Goal: Task Accomplishment & Management: Complete application form

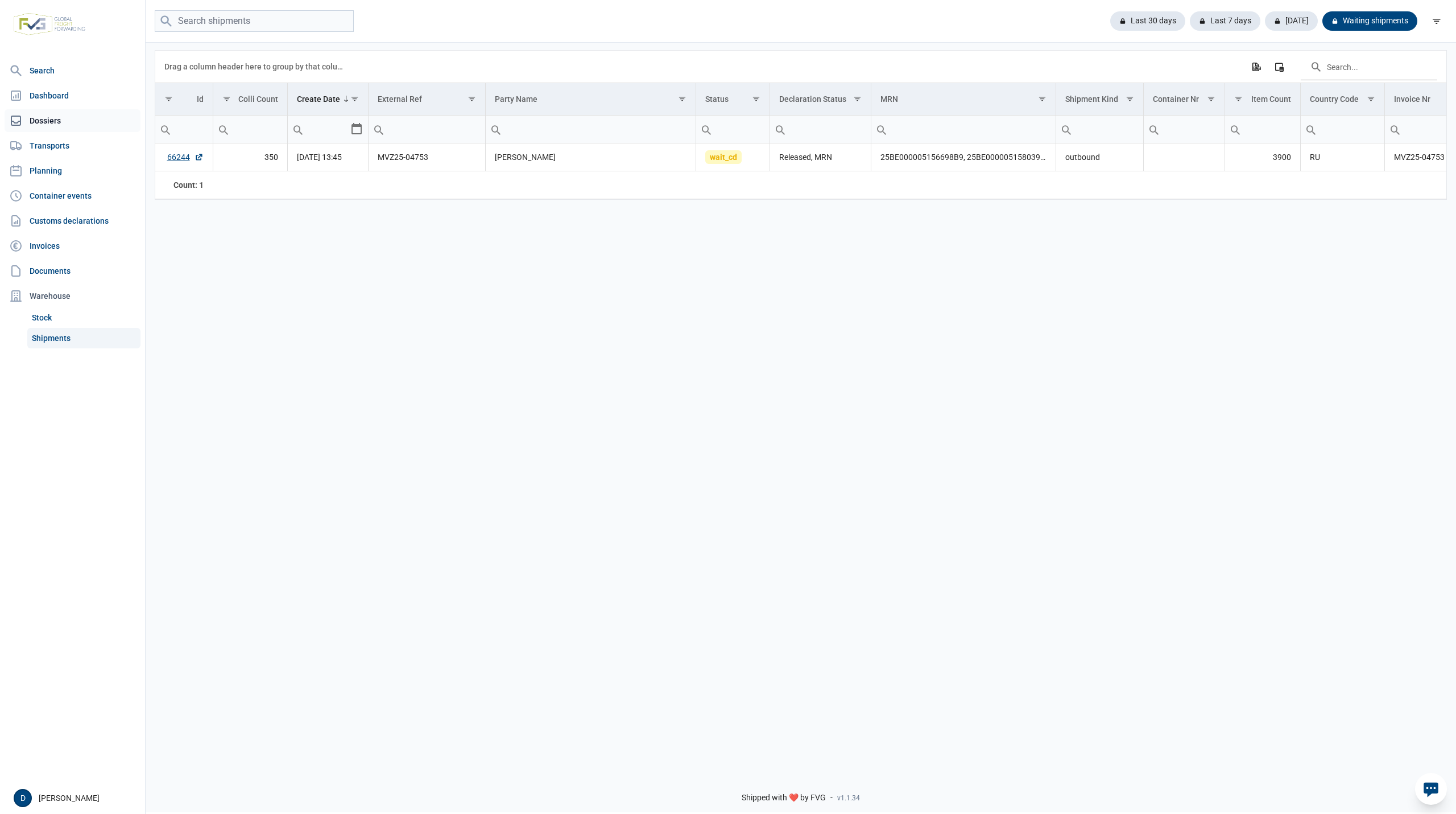
click at [47, 117] on link "Dossiers" at bounding box center [72, 120] width 136 height 23
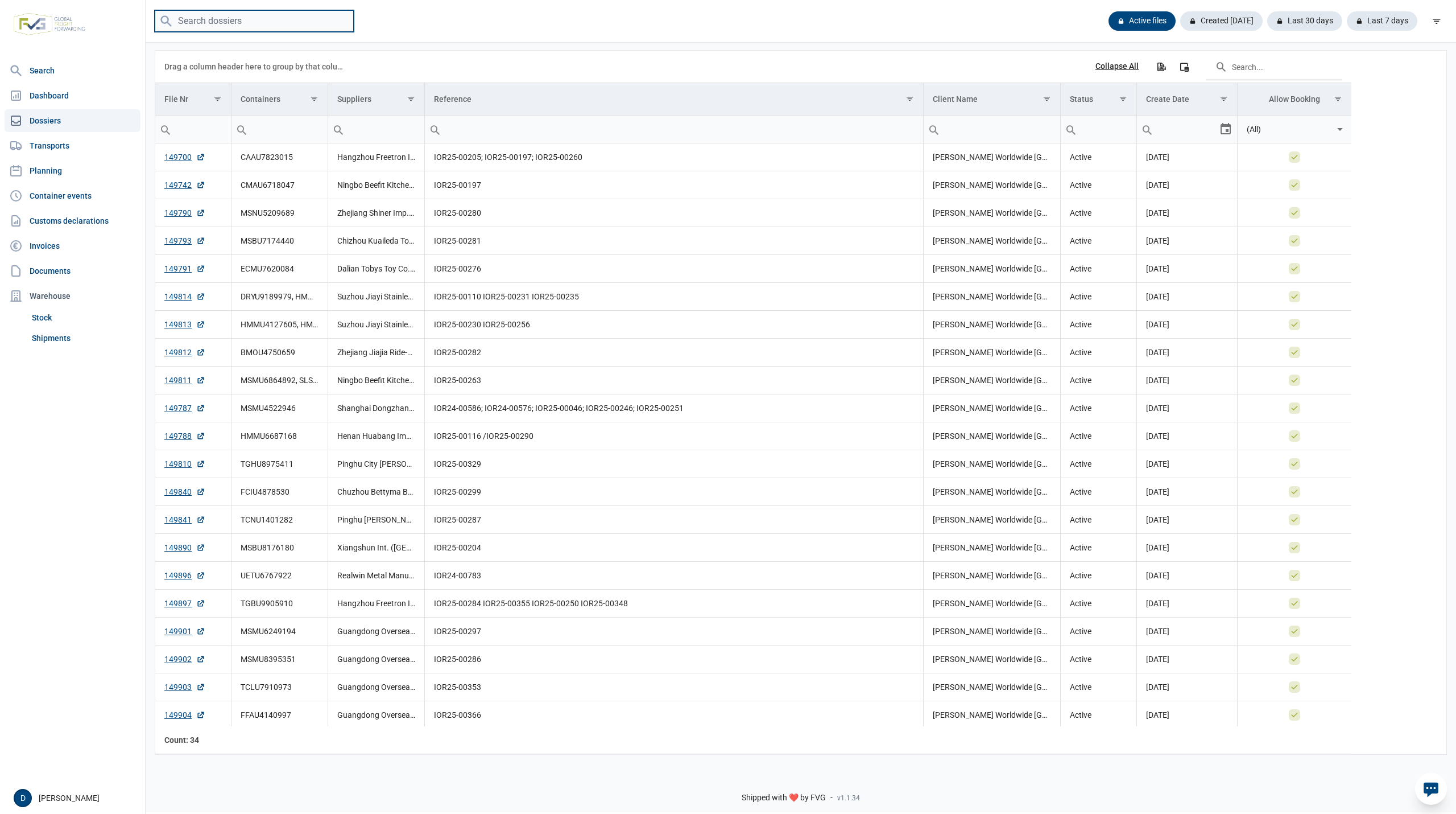
click at [249, 16] on input "search" at bounding box center [255, 22] width 199 height 23
paste input "MSDU7160382"
type input "MSDU7160382"
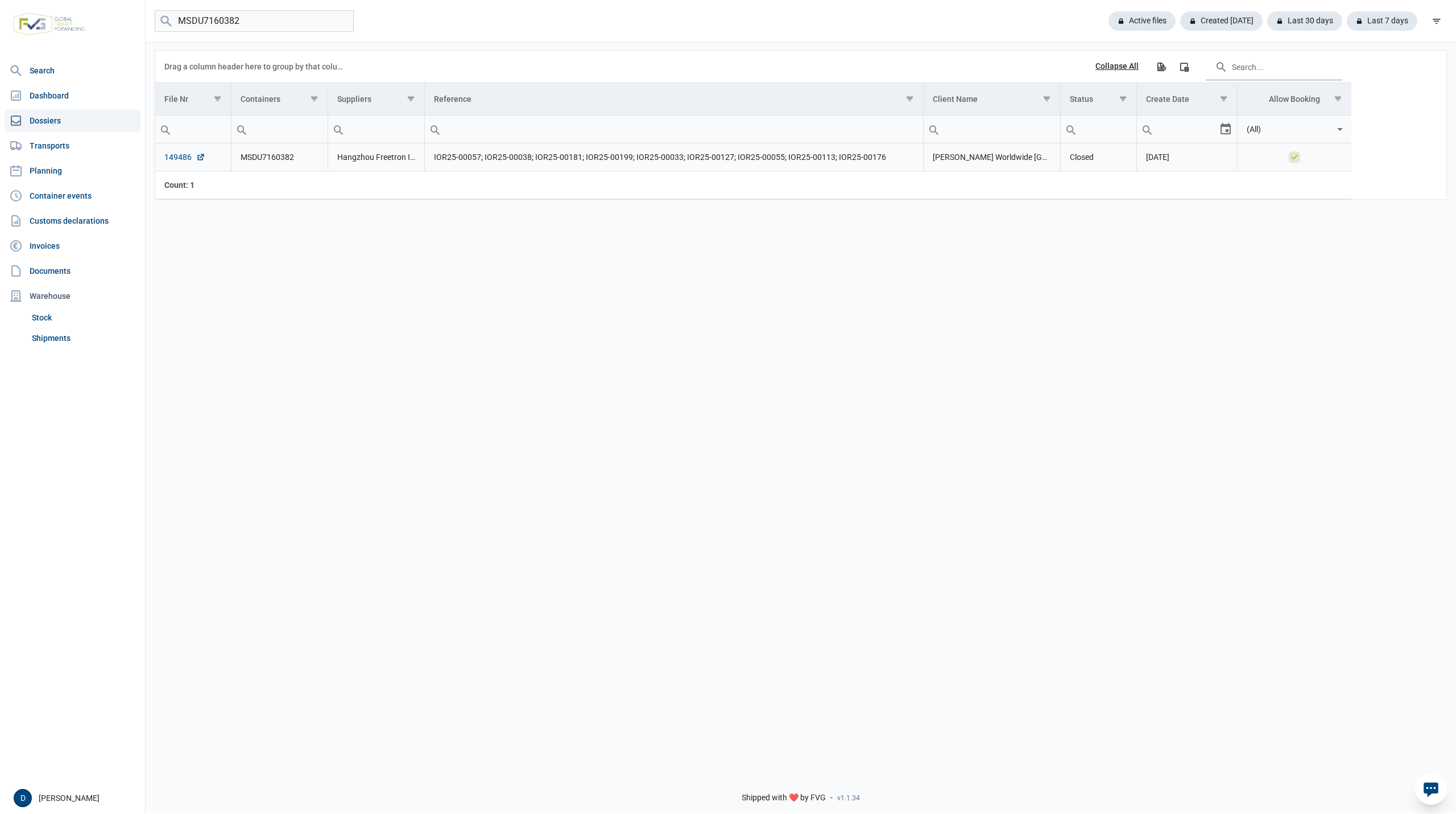
click at [178, 157] on link "149486" at bounding box center [185, 157] width 41 height 11
click at [44, 337] on link "Shipments" at bounding box center [84, 338] width 114 height 21
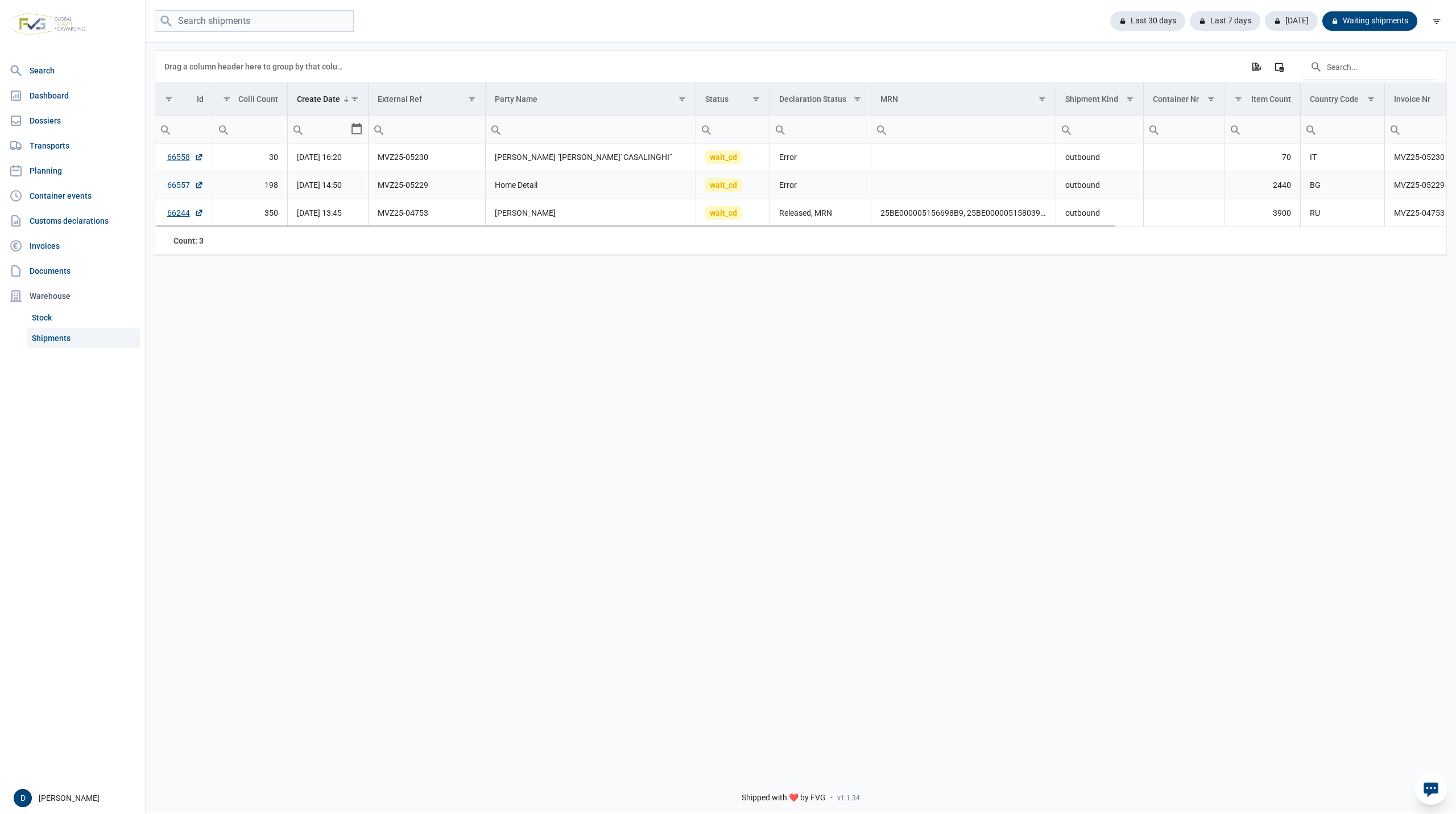
click at [170, 183] on link "66557" at bounding box center [185, 185] width 36 height 11
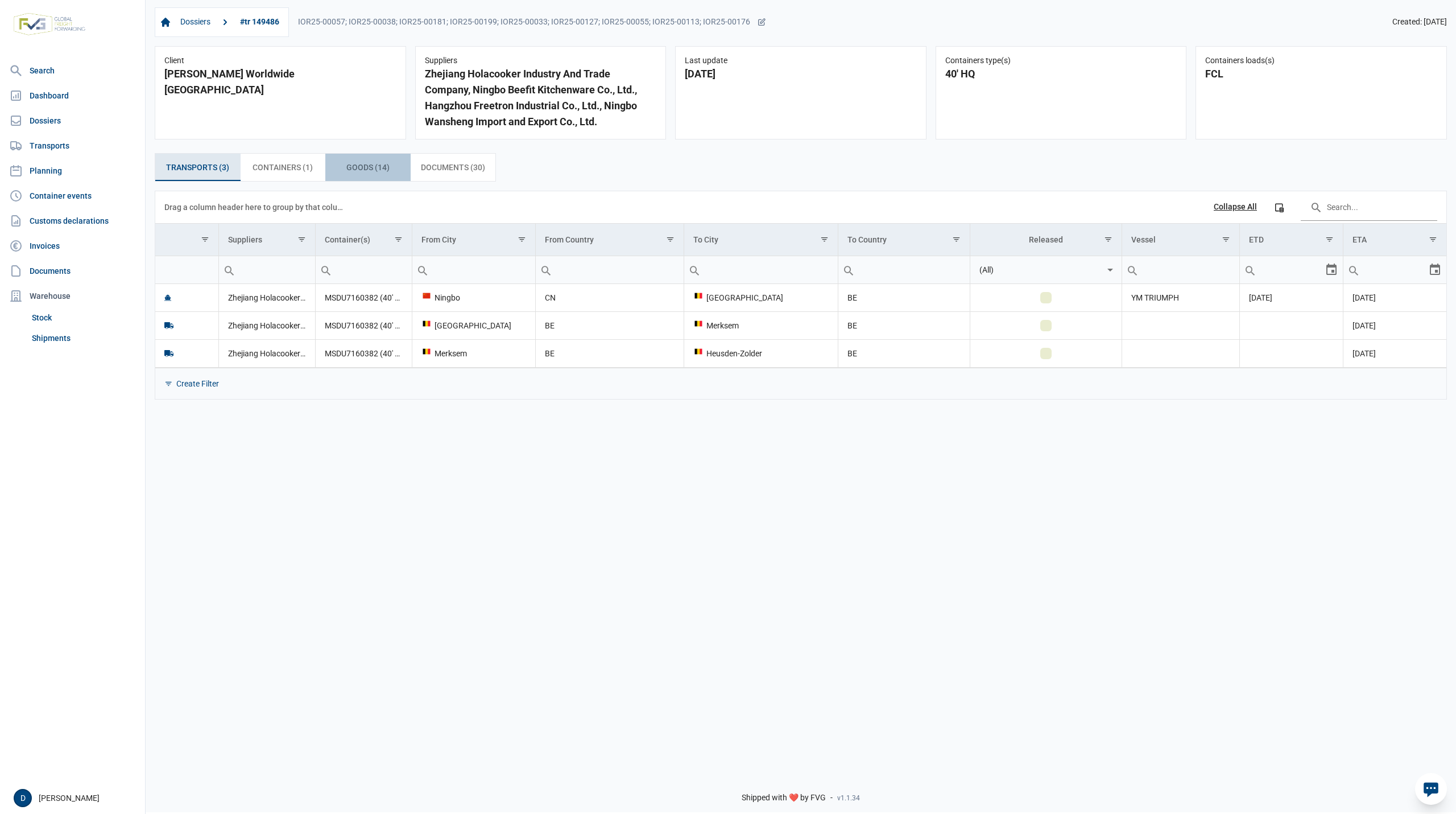
click at [370, 167] on span "Goods (14) Goods (14)" at bounding box center [368, 167] width 43 height 14
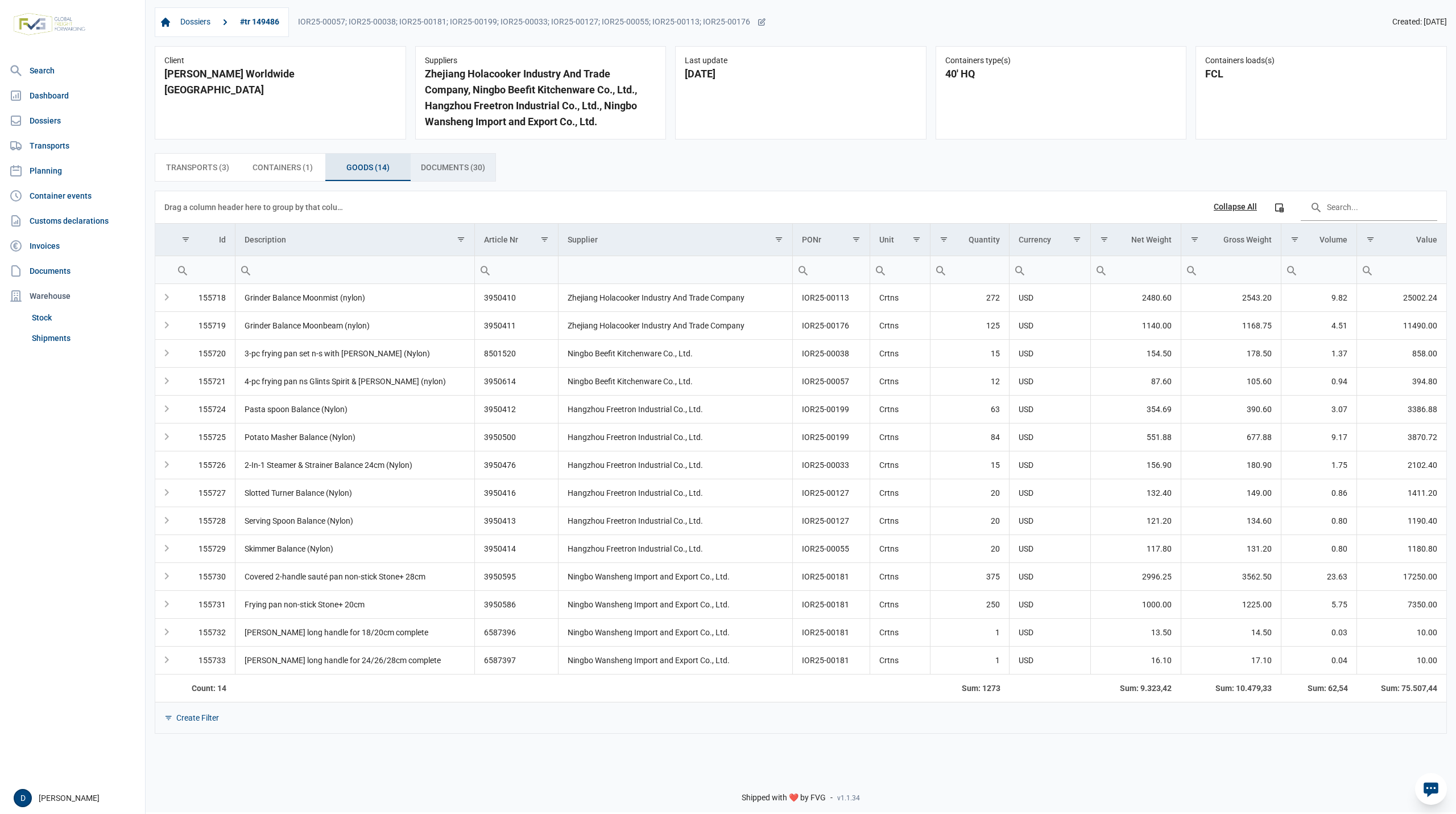
click at [458, 163] on span "Documents (30) Documents (30)" at bounding box center [453, 167] width 64 height 14
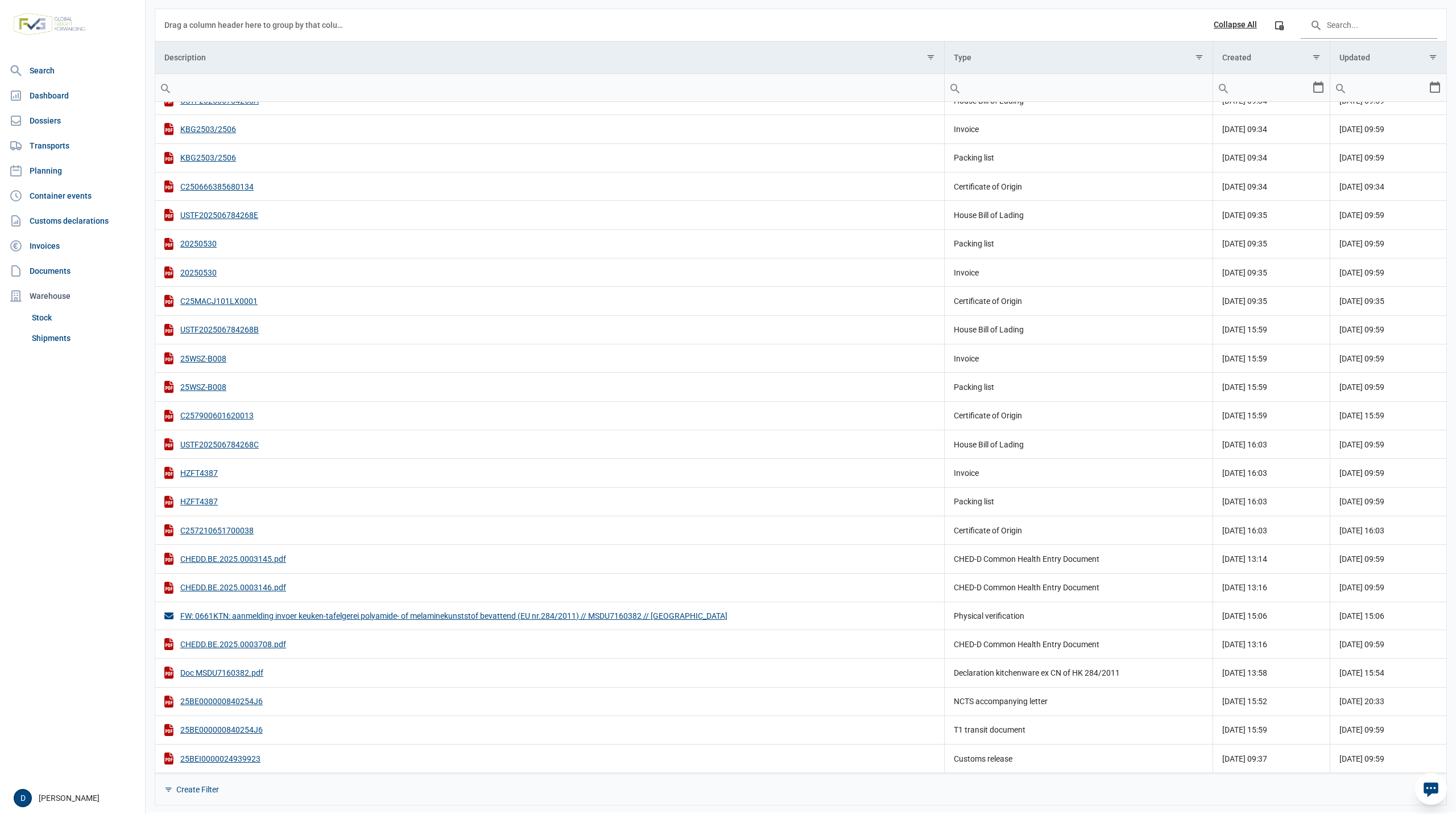
scroll to position [186, 0]
click at [218, 728] on div "25BE000000840254J6" at bounding box center [549, 727] width 770 height 12
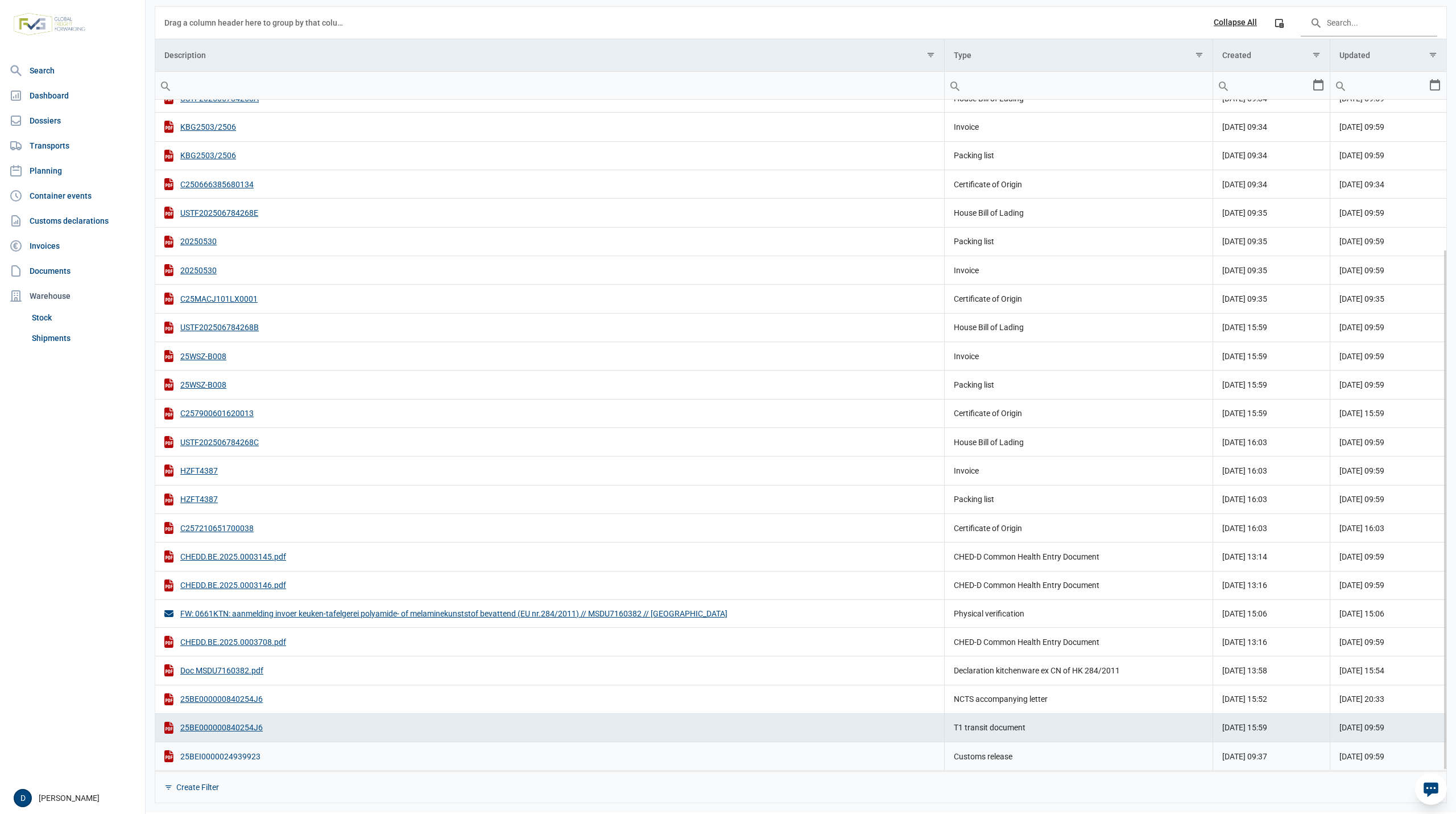
click at [235, 754] on div "25BEI0000024939923" at bounding box center [549, 756] width 770 height 12
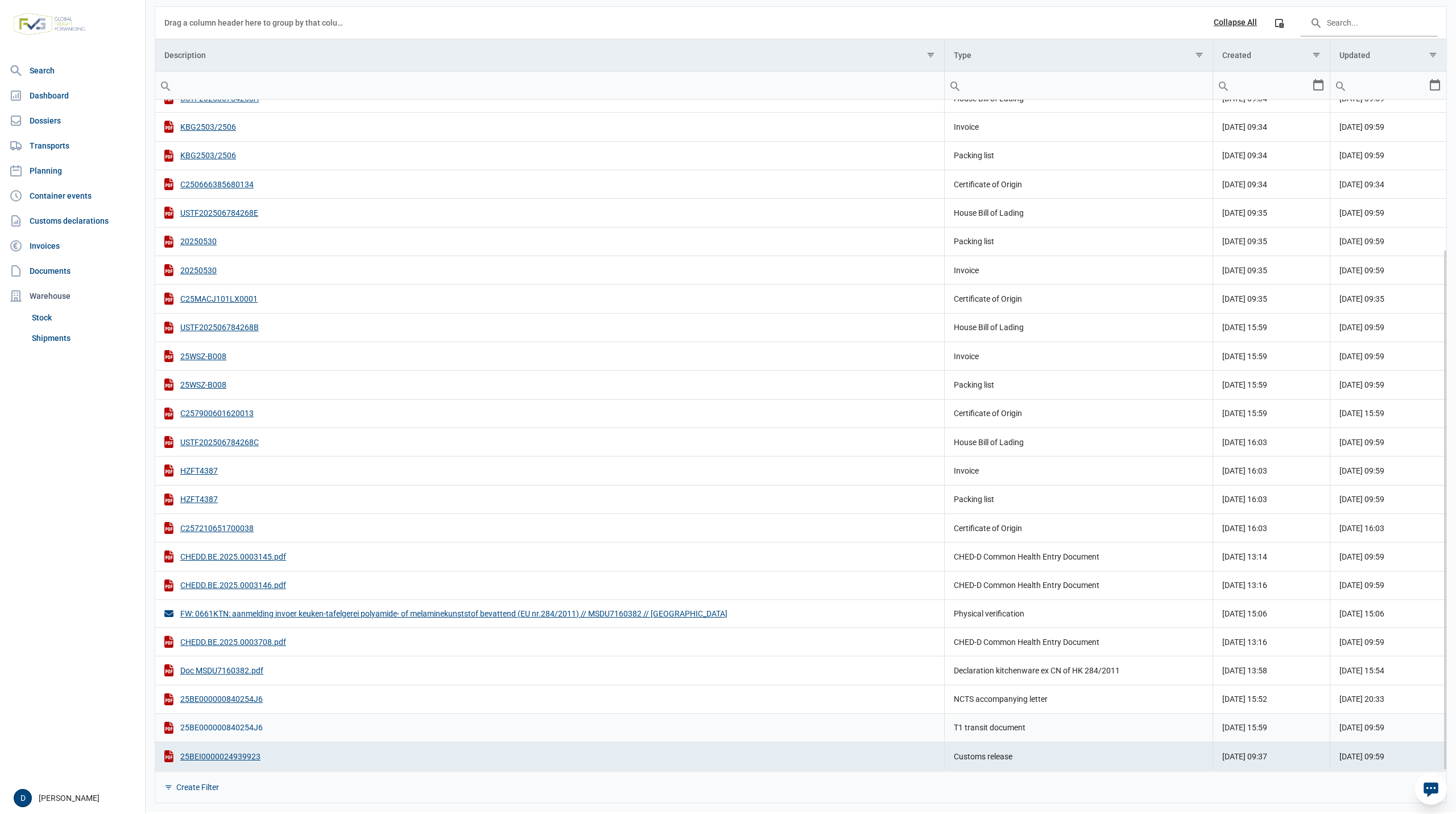
click at [212, 727] on div "25BE000000840254J6" at bounding box center [549, 727] width 770 height 12
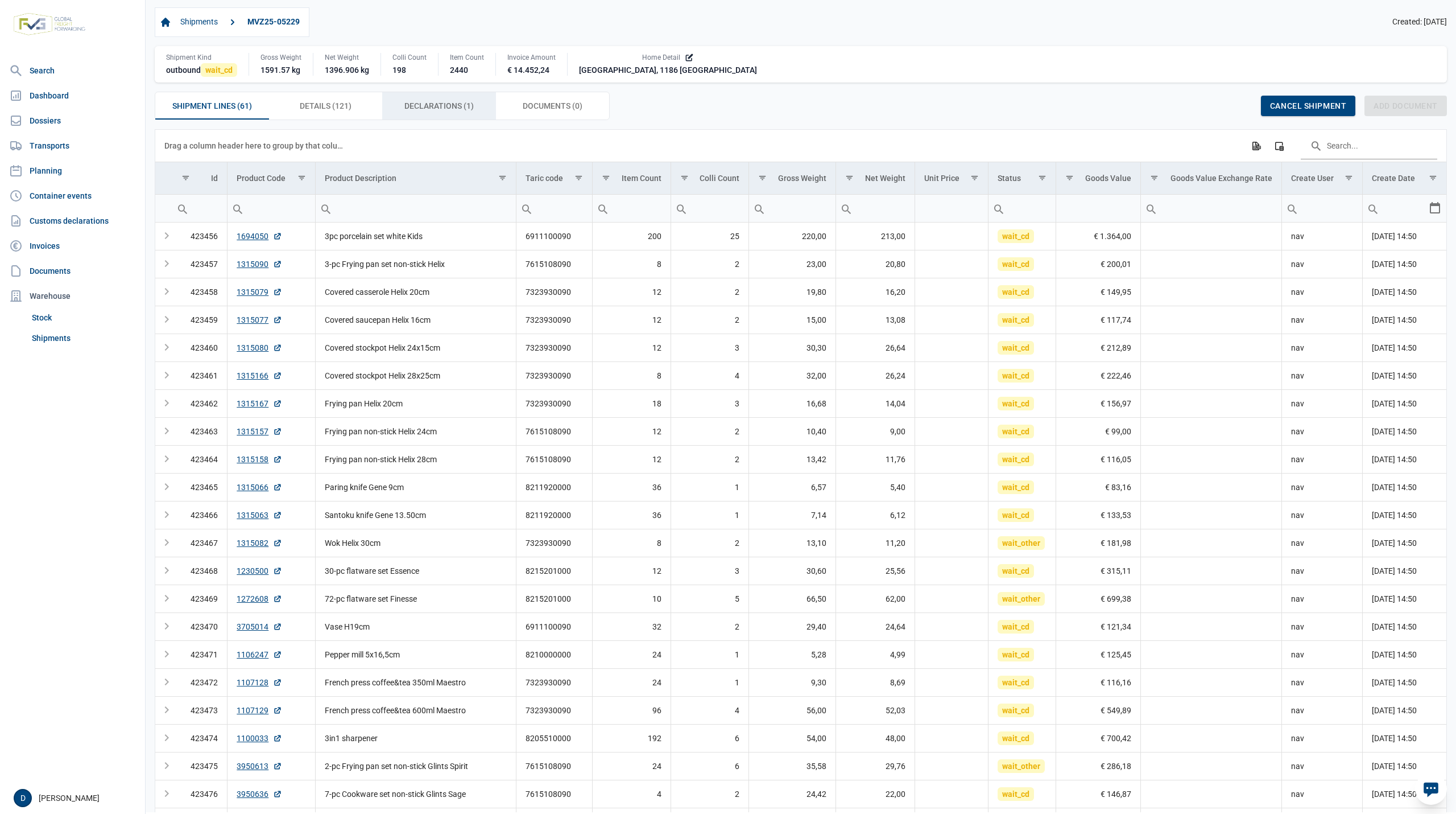
click at [444, 107] on span "Declarations (1) Declarations (1)" at bounding box center [439, 106] width 69 height 14
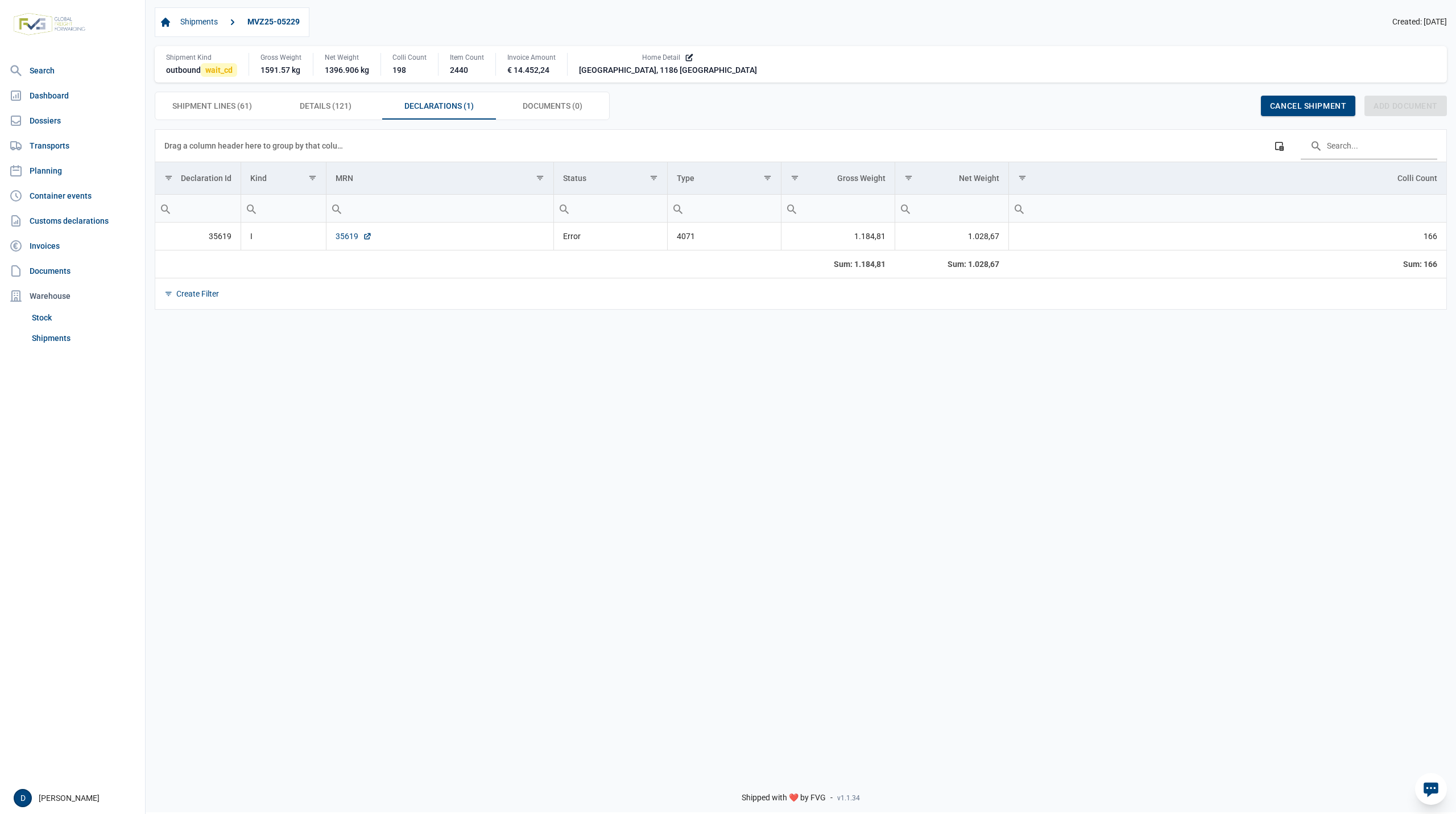
click at [353, 239] on link "35619" at bounding box center [354, 236] width 36 height 11
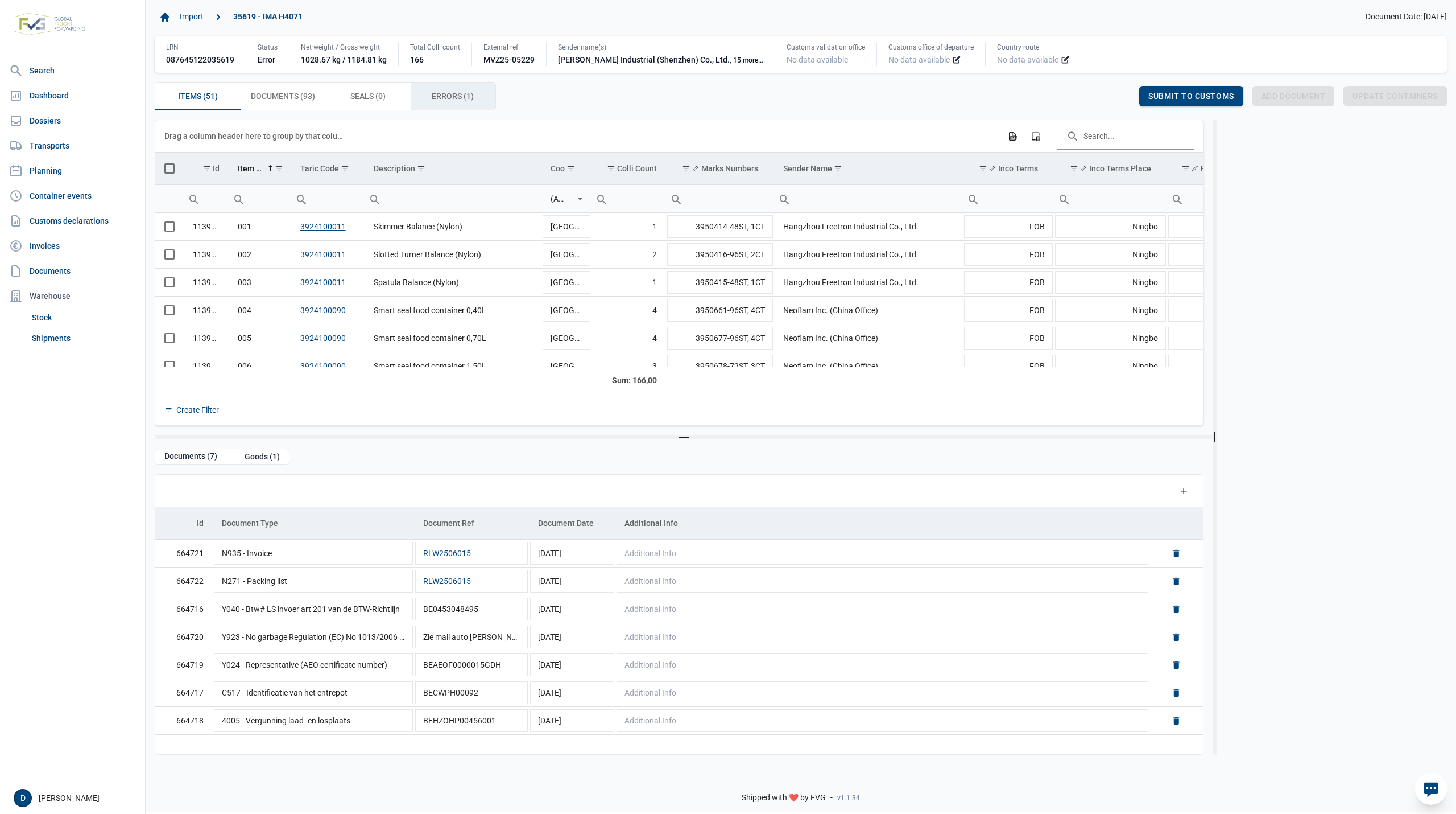
click at [452, 97] on span "Errors (1) Errors (1)" at bounding box center [452, 96] width 42 height 14
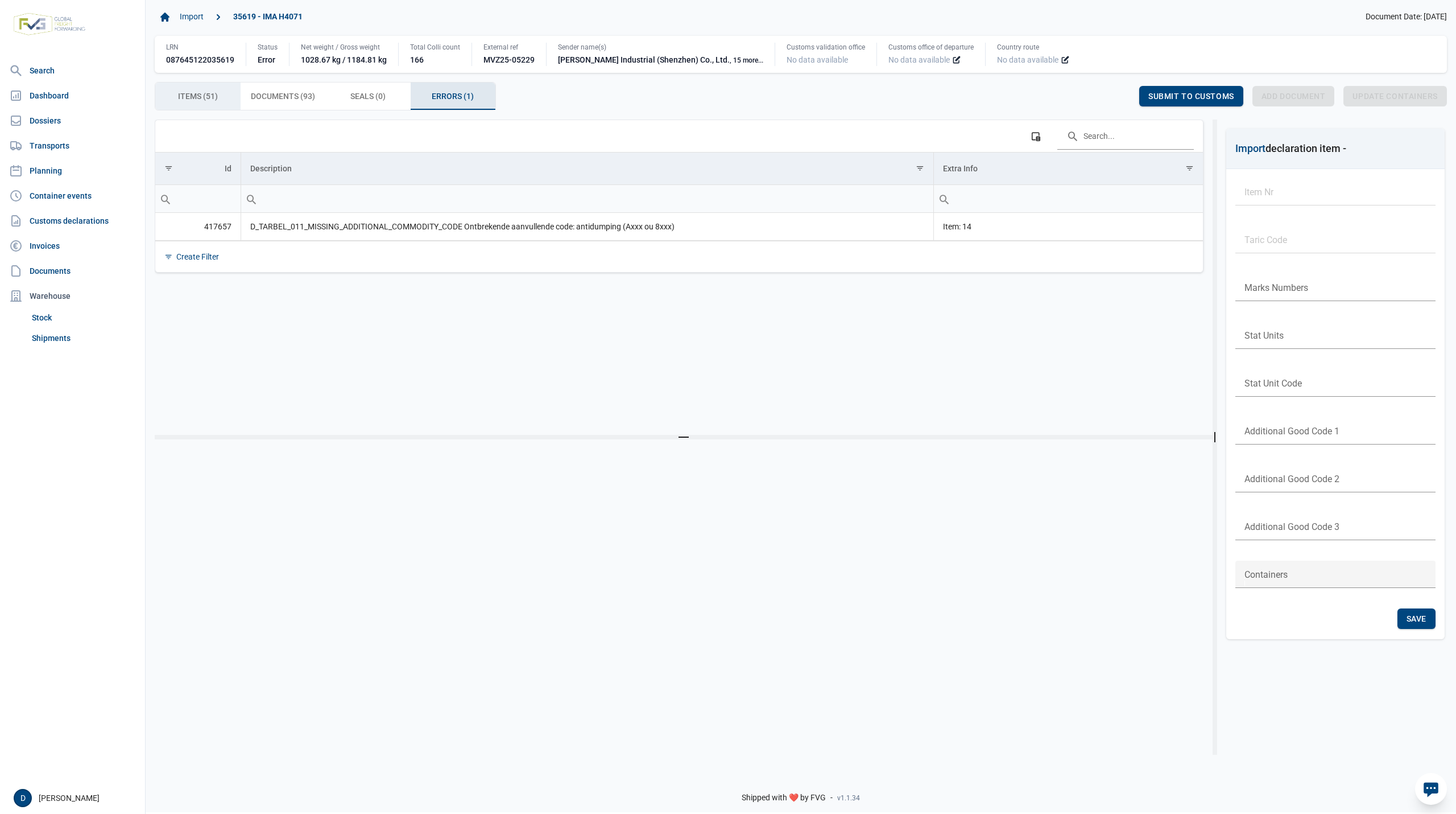
click at [210, 98] on span "Items (51) Items (51)" at bounding box center [198, 96] width 40 height 14
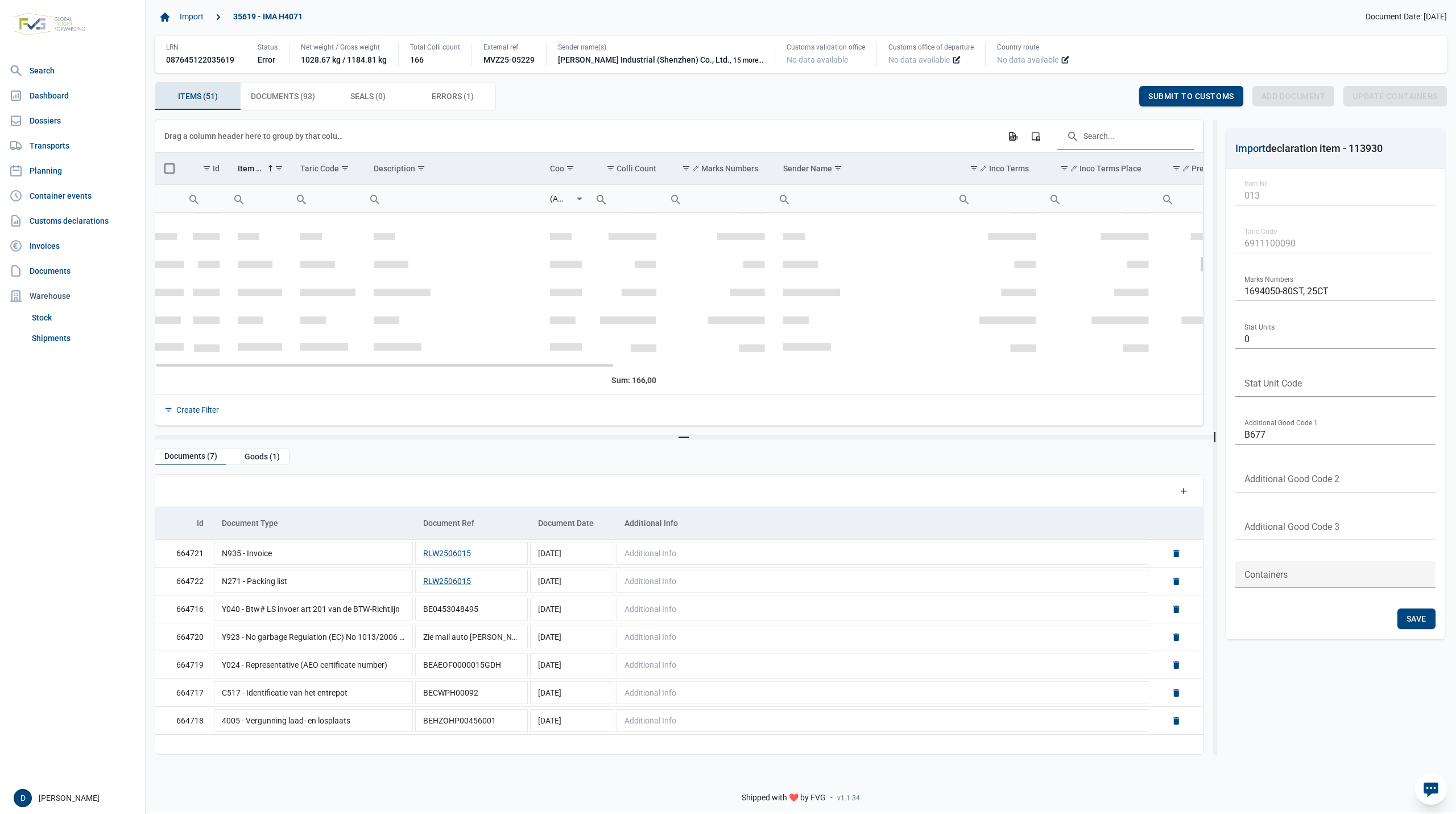
scroll to position [303, 0]
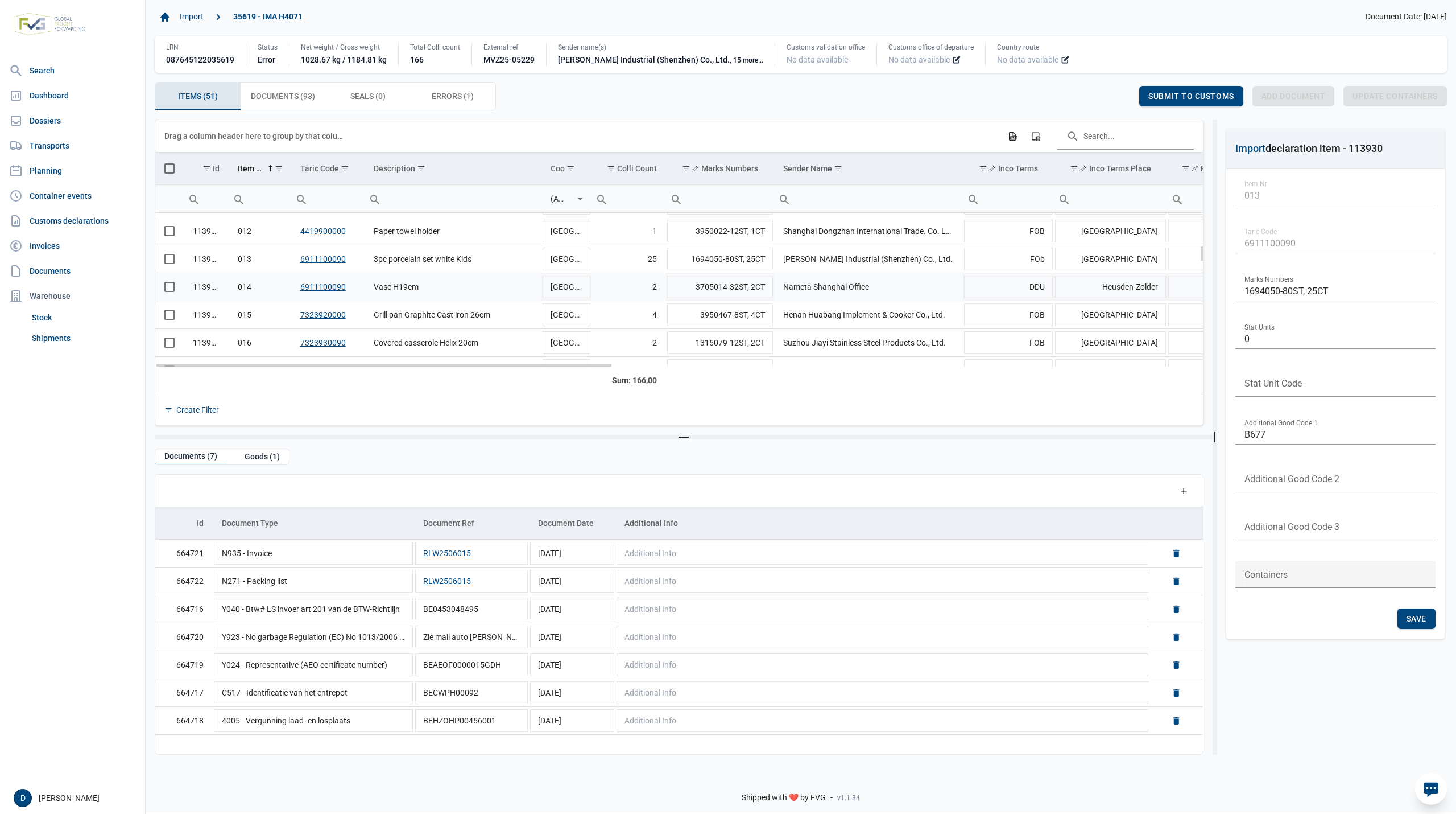
click at [167, 290] on span "Select row" at bounding box center [170, 287] width 10 height 10
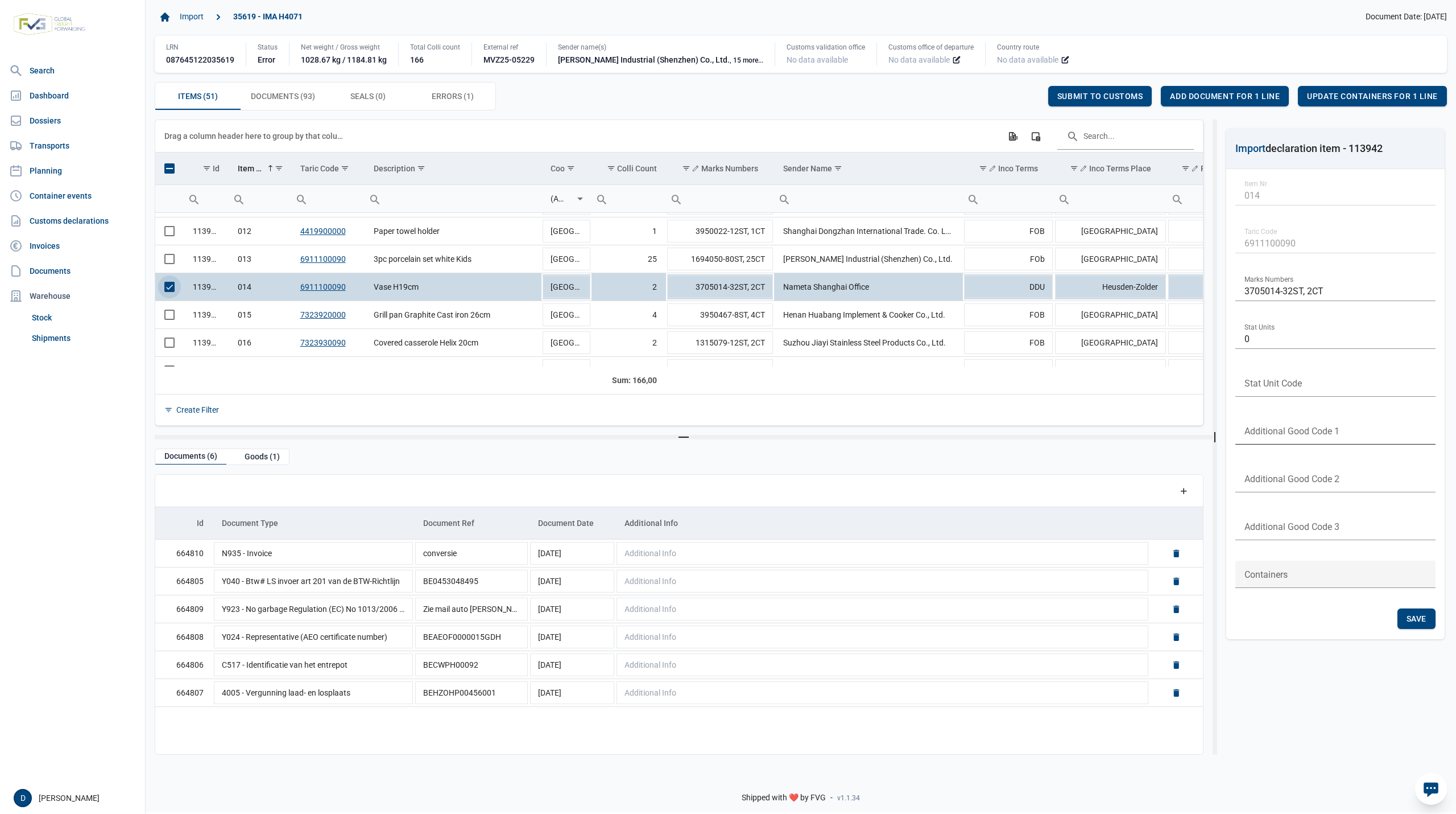
click at [1277, 428] on input "text" at bounding box center [1336, 431] width 200 height 28
type input "B999"
click at [1427, 621] on div "Save" at bounding box center [1417, 619] width 38 height 21
click at [1110, 95] on span "Submit to customs" at bounding box center [1100, 96] width 86 height 10
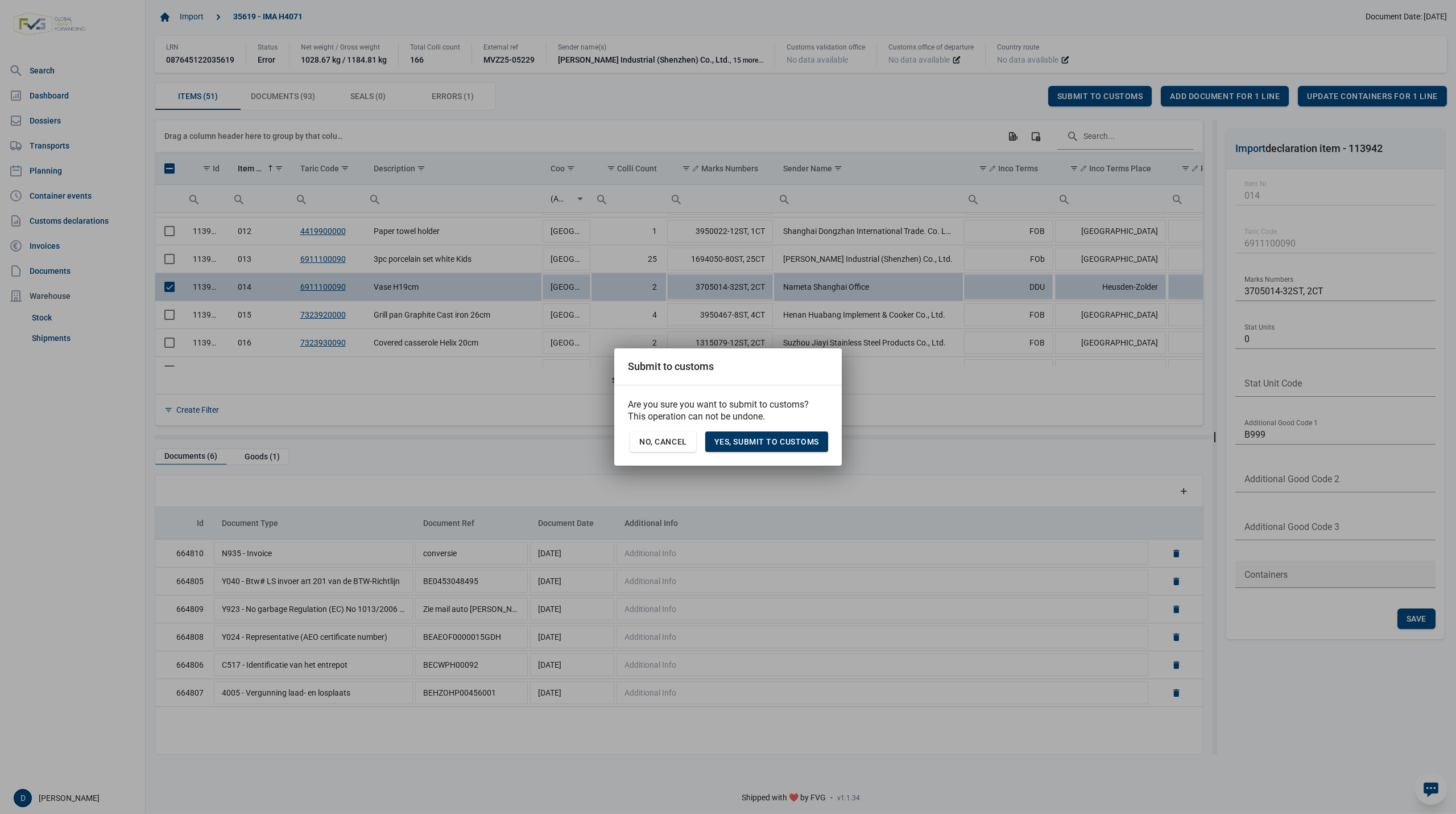
click at [788, 445] on span "Yes, Submit to customs" at bounding box center [766, 441] width 105 height 10
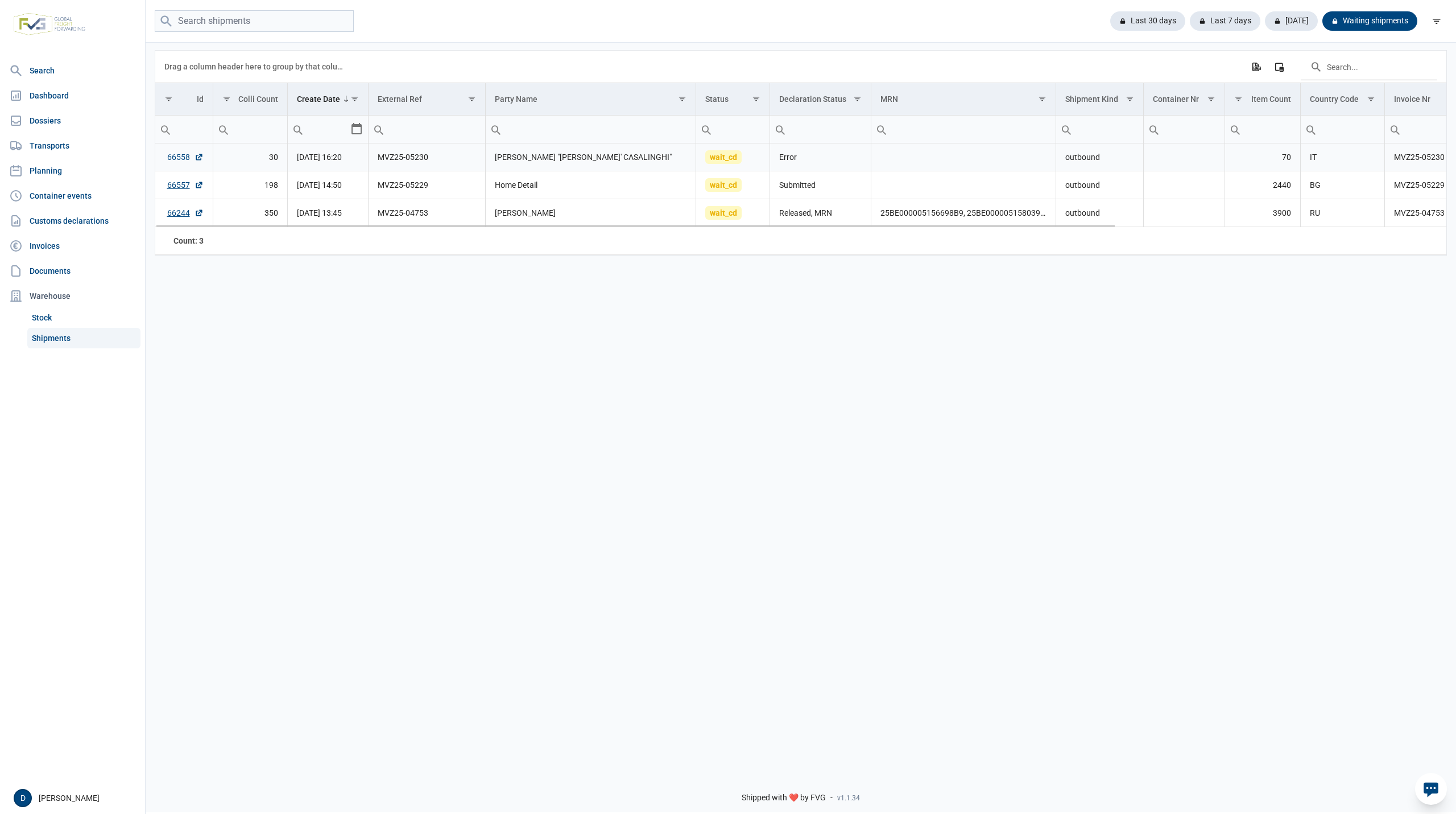
click at [173, 160] on link "66558" at bounding box center [185, 157] width 36 height 11
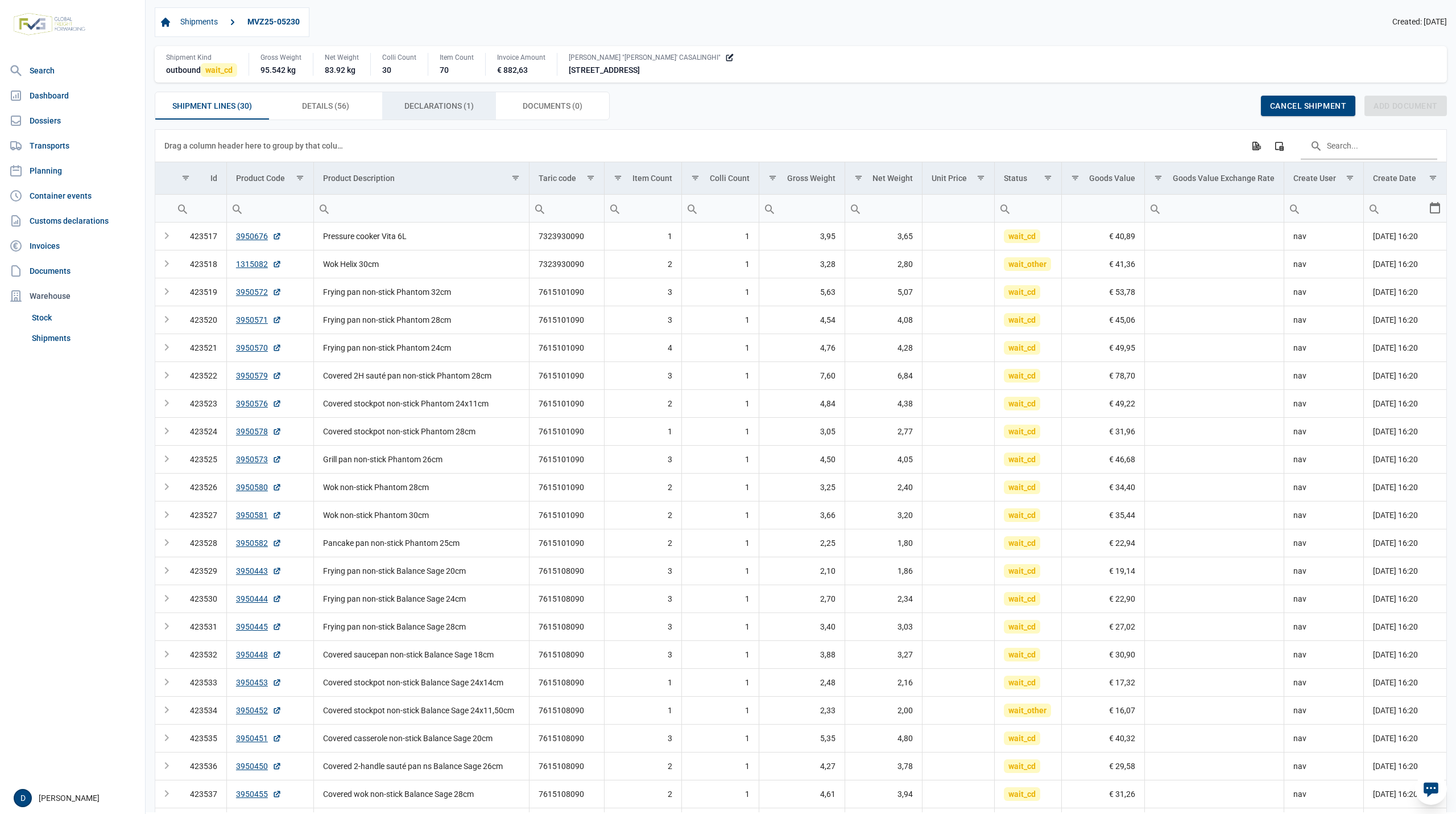
click at [429, 110] on span "Declarations (1) Declarations (1)" at bounding box center [439, 106] width 69 height 14
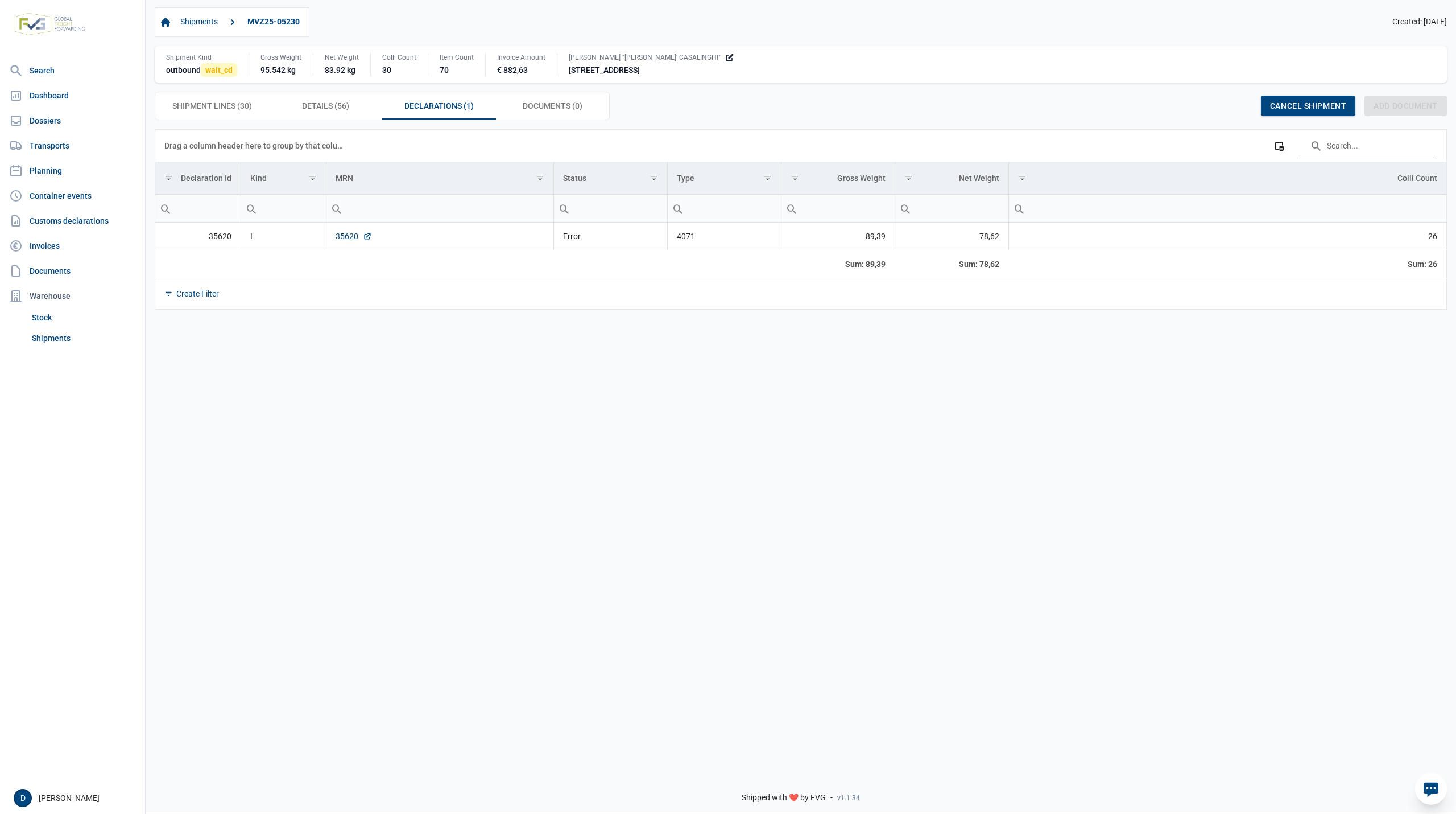
click at [341, 234] on link "35620" at bounding box center [354, 236] width 36 height 11
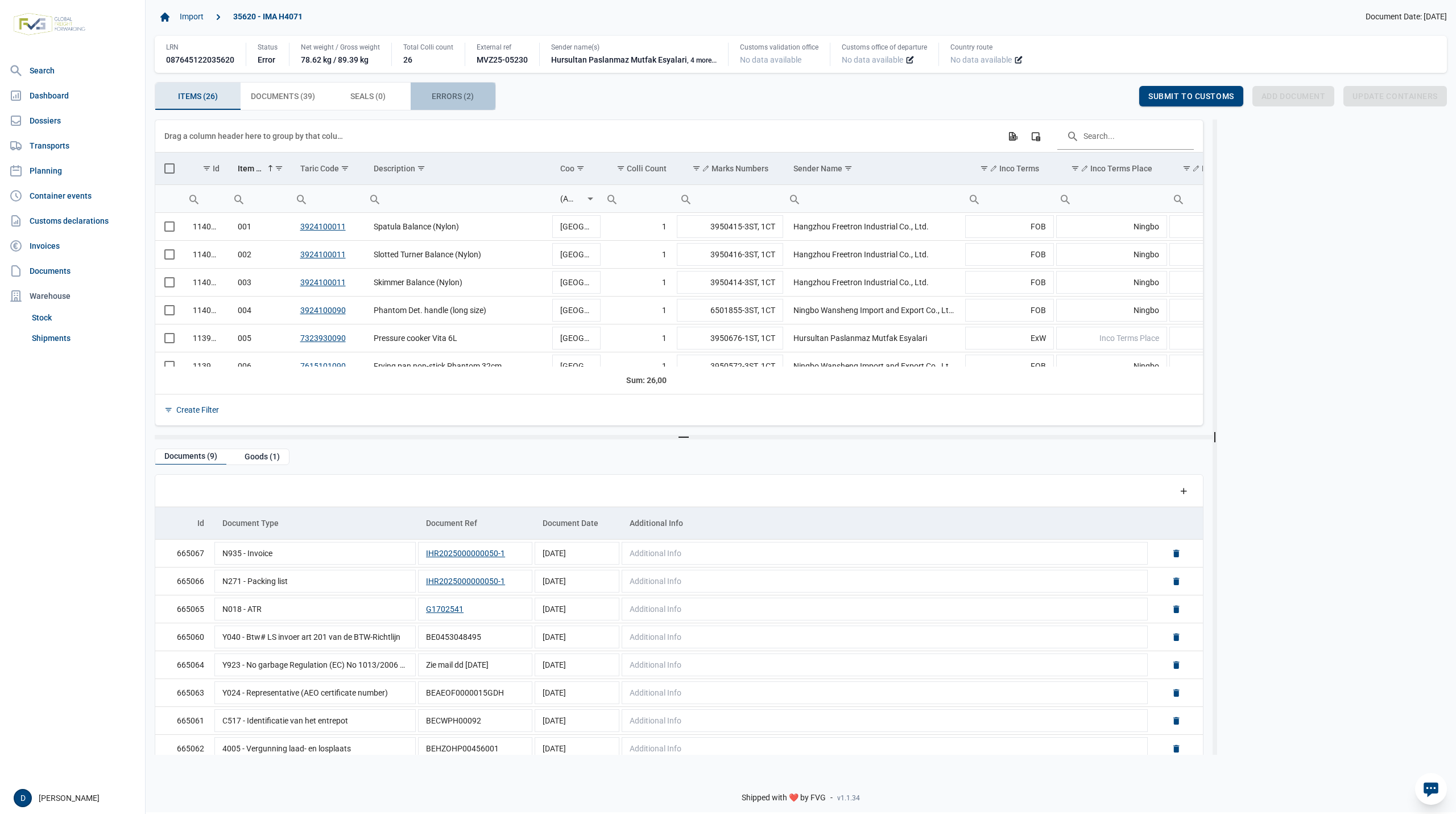
click at [458, 94] on span "Errors (2) Errors (2)" at bounding box center [452, 96] width 42 height 14
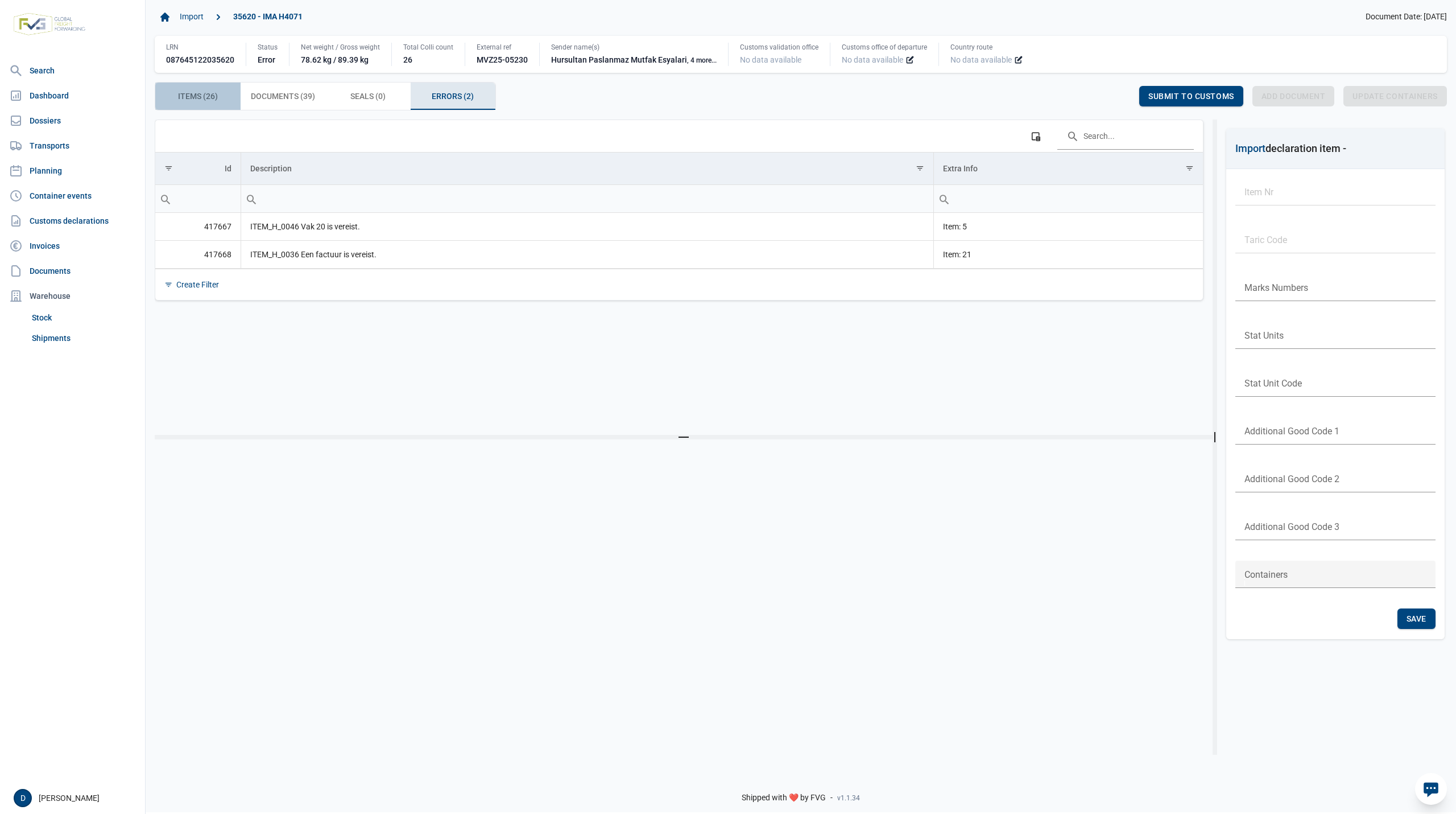
click at [198, 98] on span "Items (26) Items (26)" at bounding box center [198, 96] width 40 height 14
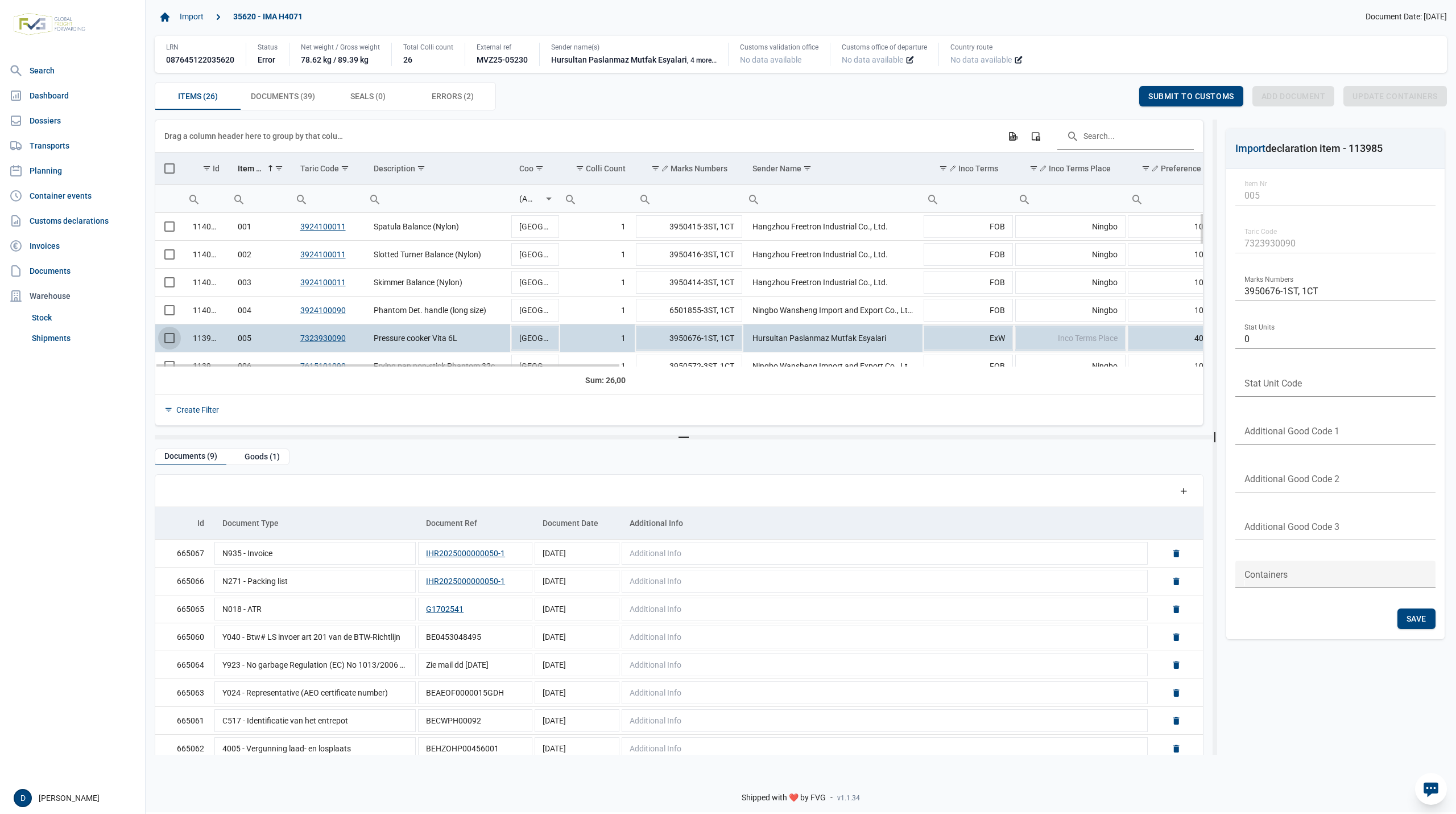
click at [173, 343] on span "Select row" at bounding box center [170, 338] width 10 height 10
click at [1070, 342] on span "Inco Terms Place" at bounding box center [1088, 338] width 60 height 10
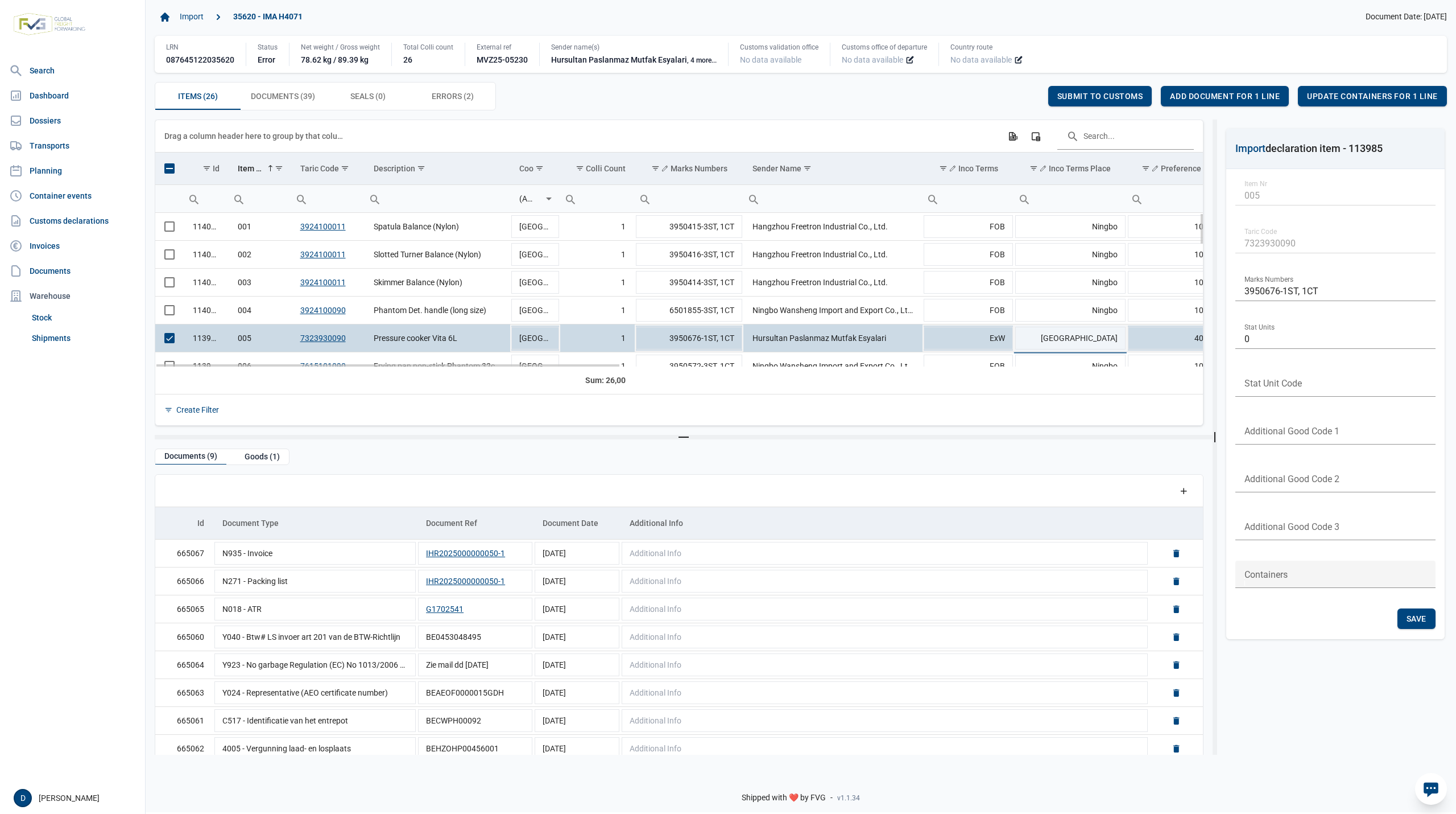
type input "Istanbul"
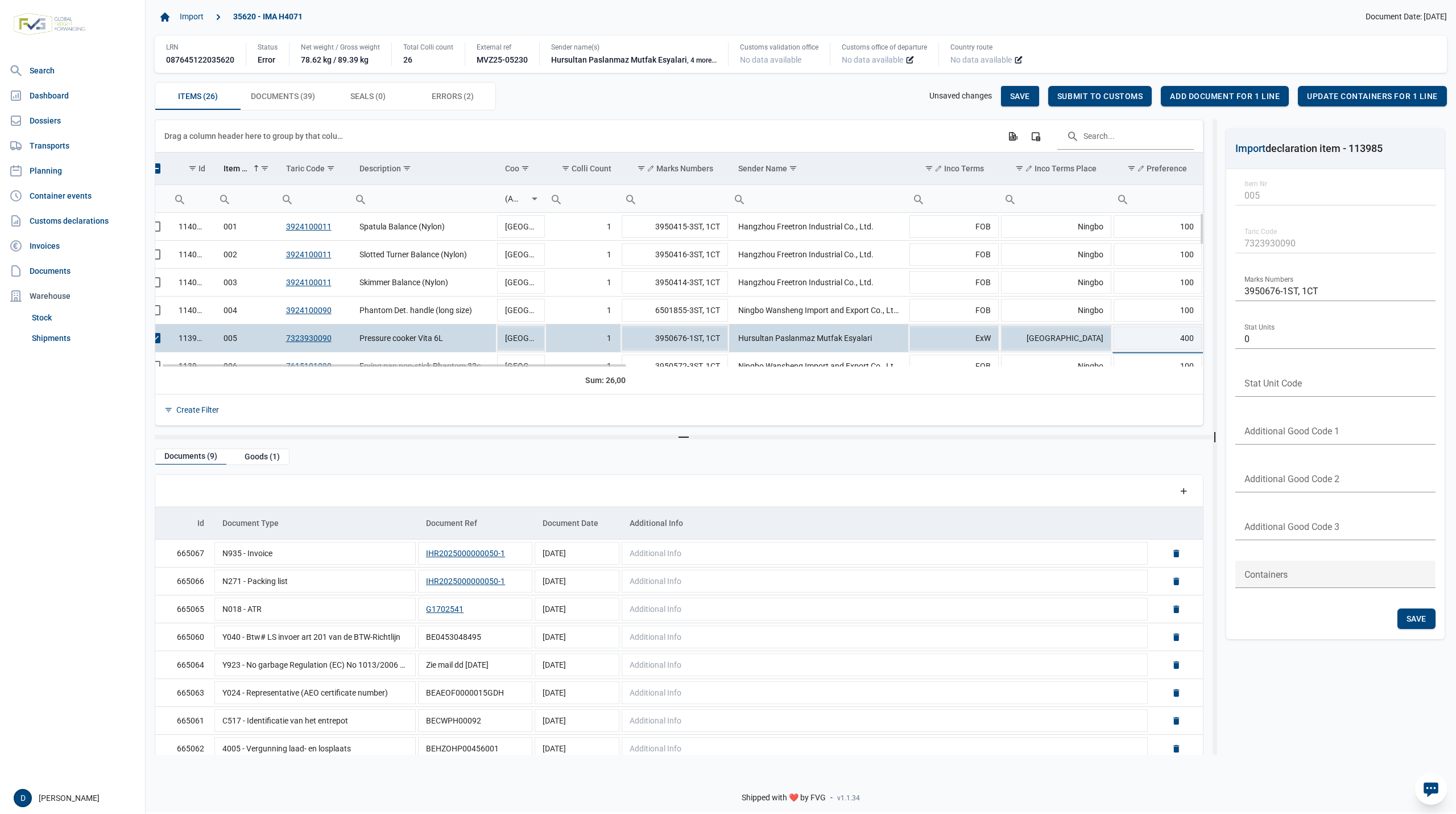
scroll to position [0, 14]
click at [1013, 94] on span "Save" at bounding box center [1020, 96] width 20 height 10
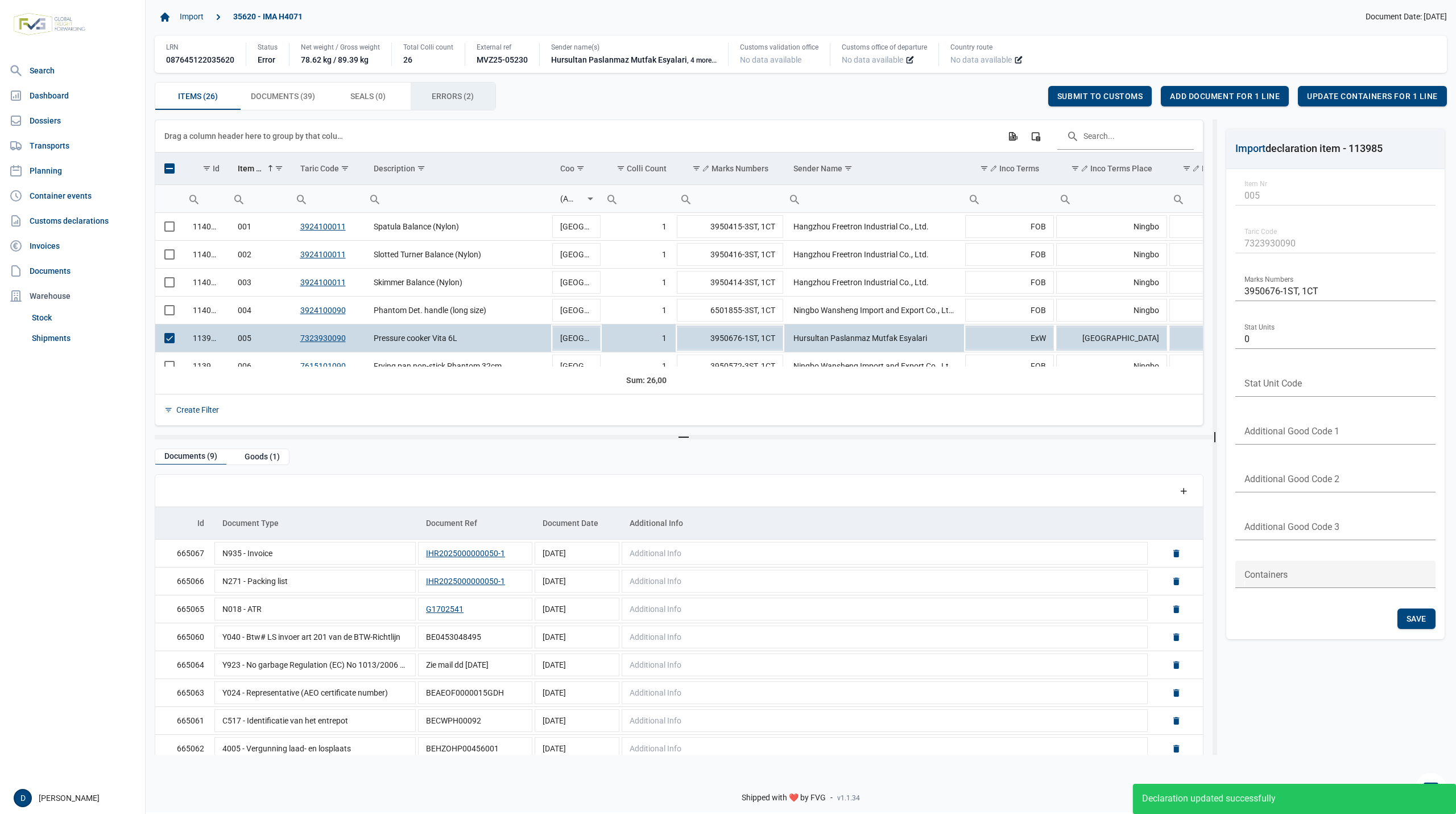
click at [446, 99] on span "Errors (2) Errors (2)" at bounding box center [452, 96] width 42 height 14
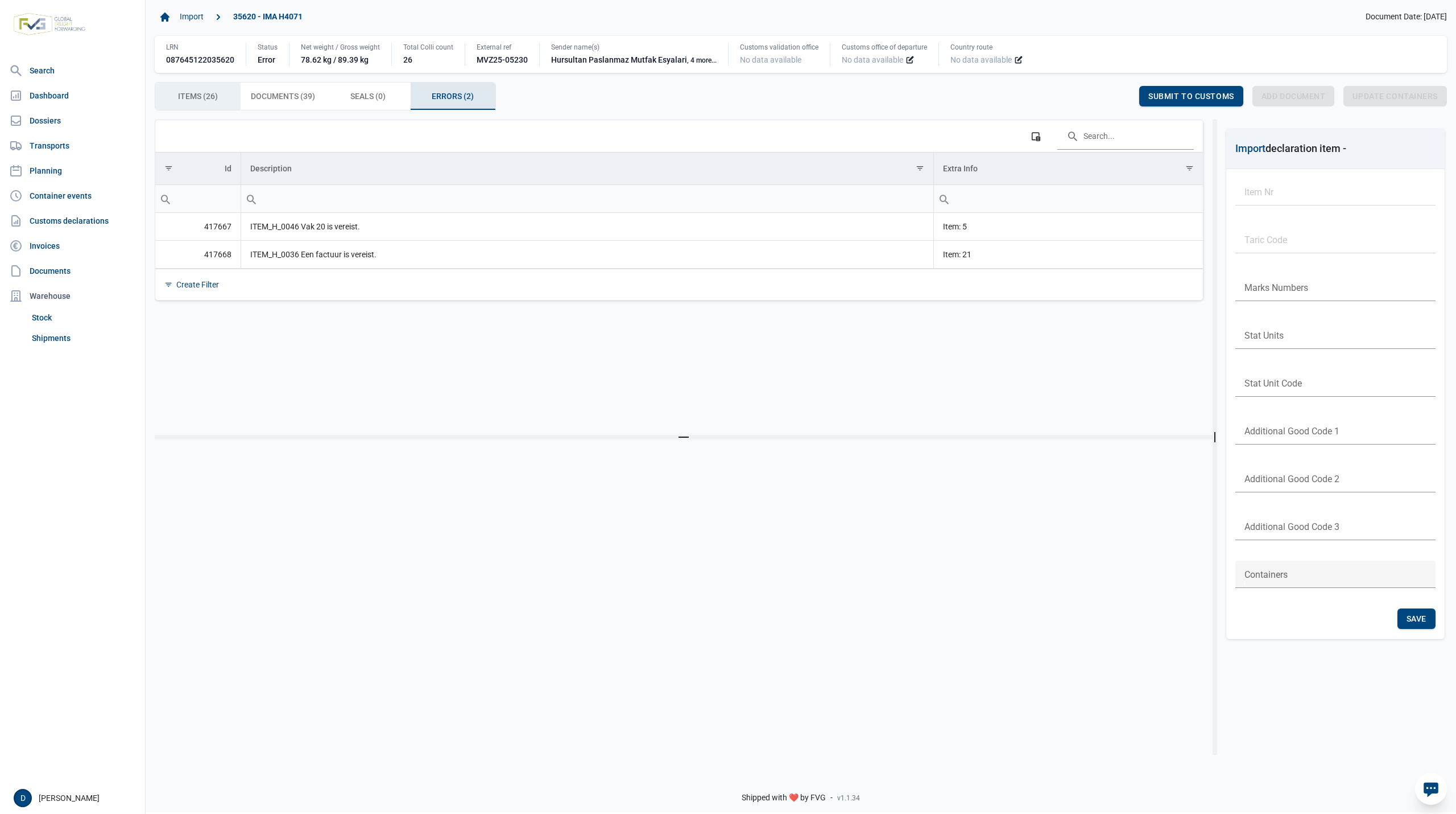
click at [215, 99] on span "Items (26) Items (26)" at bounding box center [198, 96] width 40 height 14
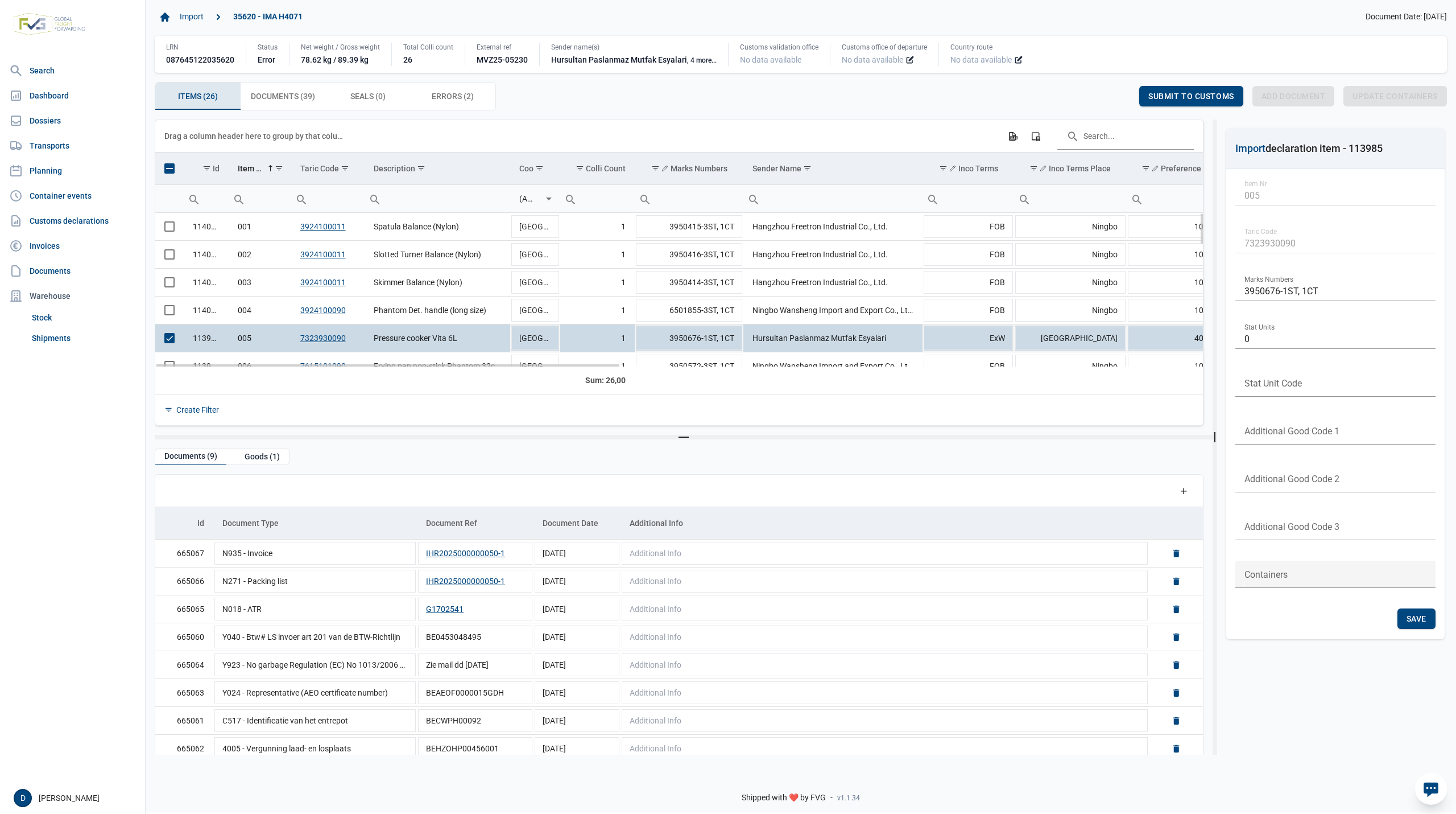
click at [166, 343] on span "Select row" at bounding box center [170, 338] width 10 height 10
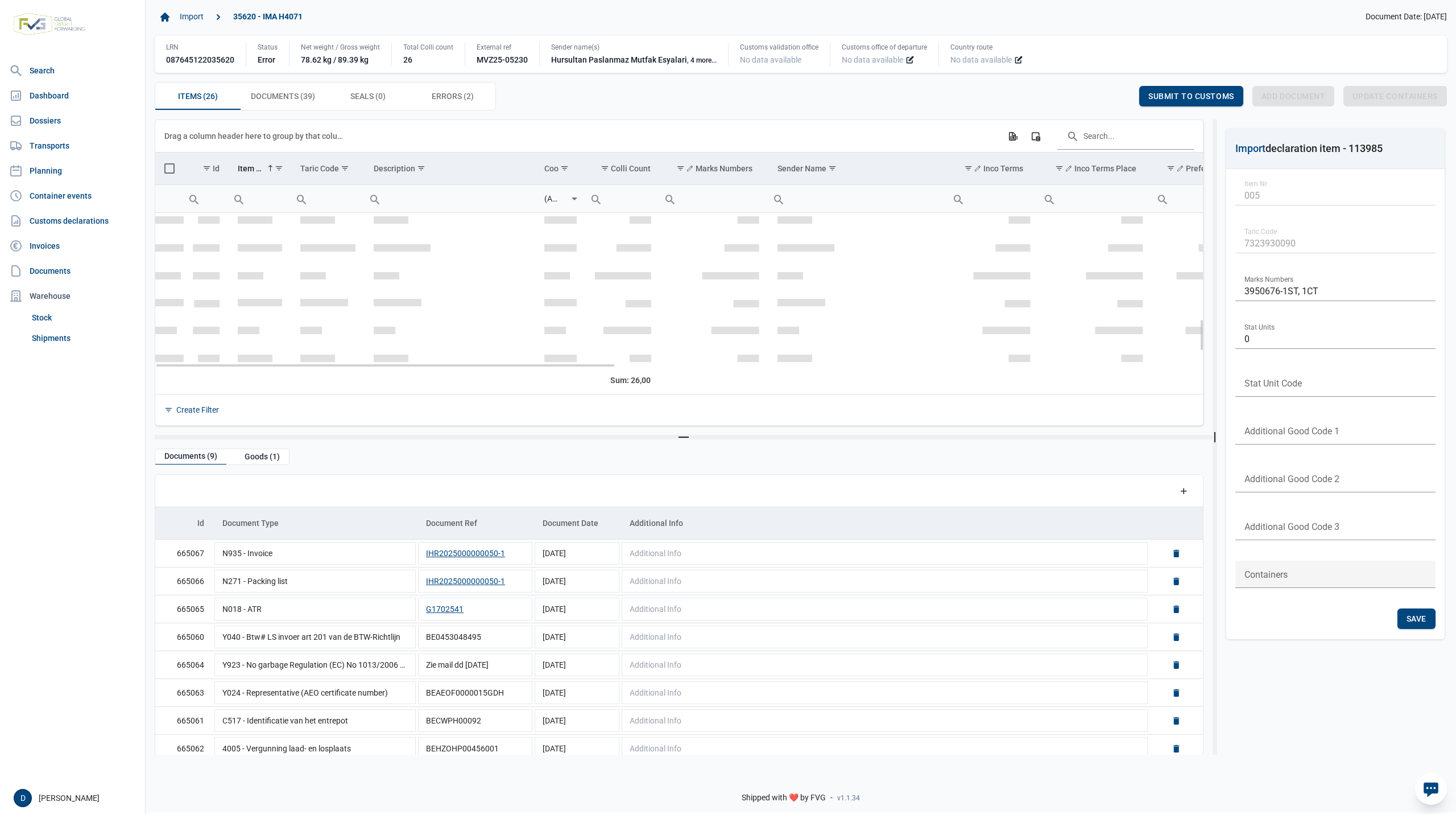
scroll to position [505, 0]
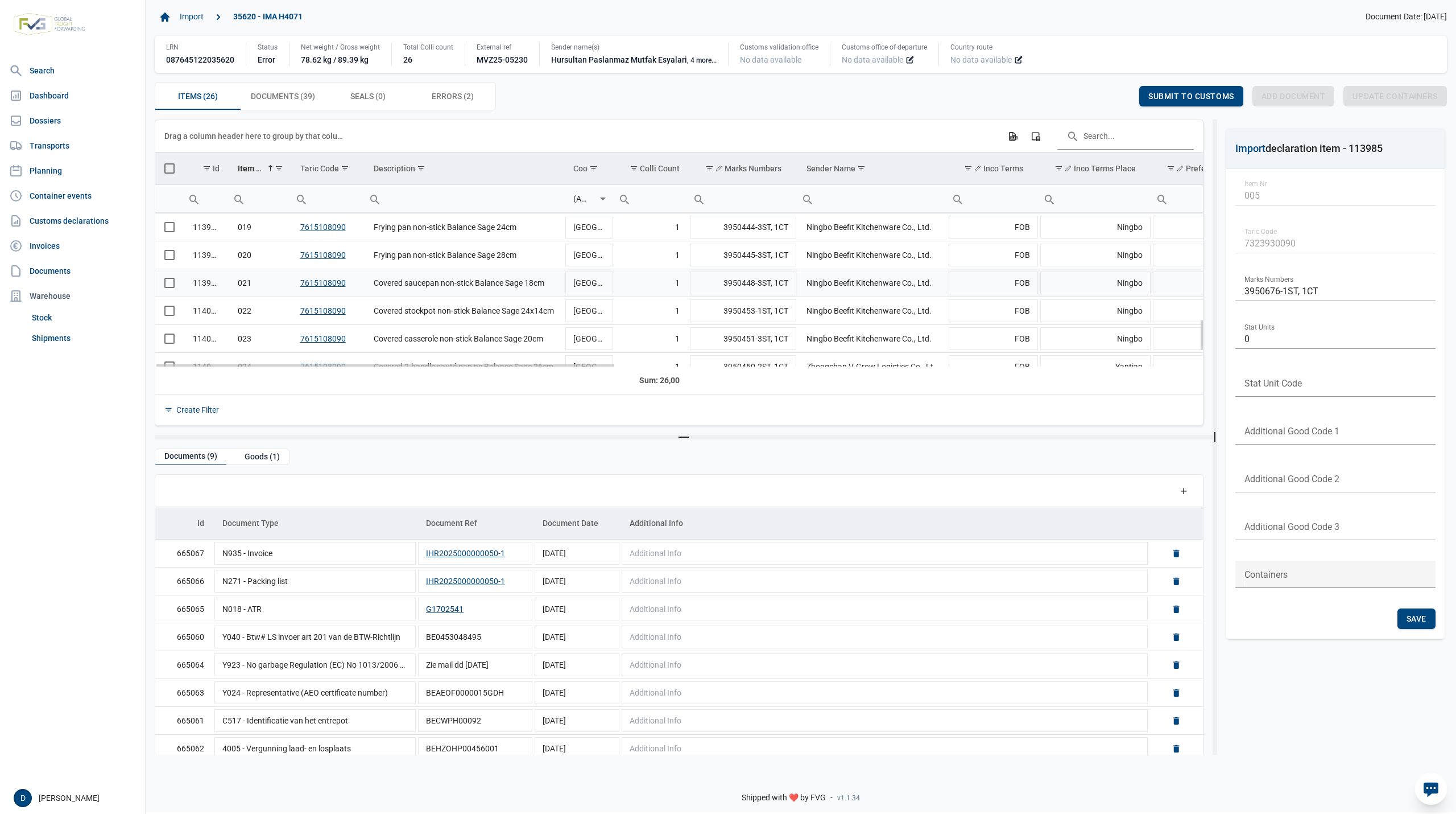
click at [168, 283] on span "Select row" at bounding box center [170, 283] width 10 height 10
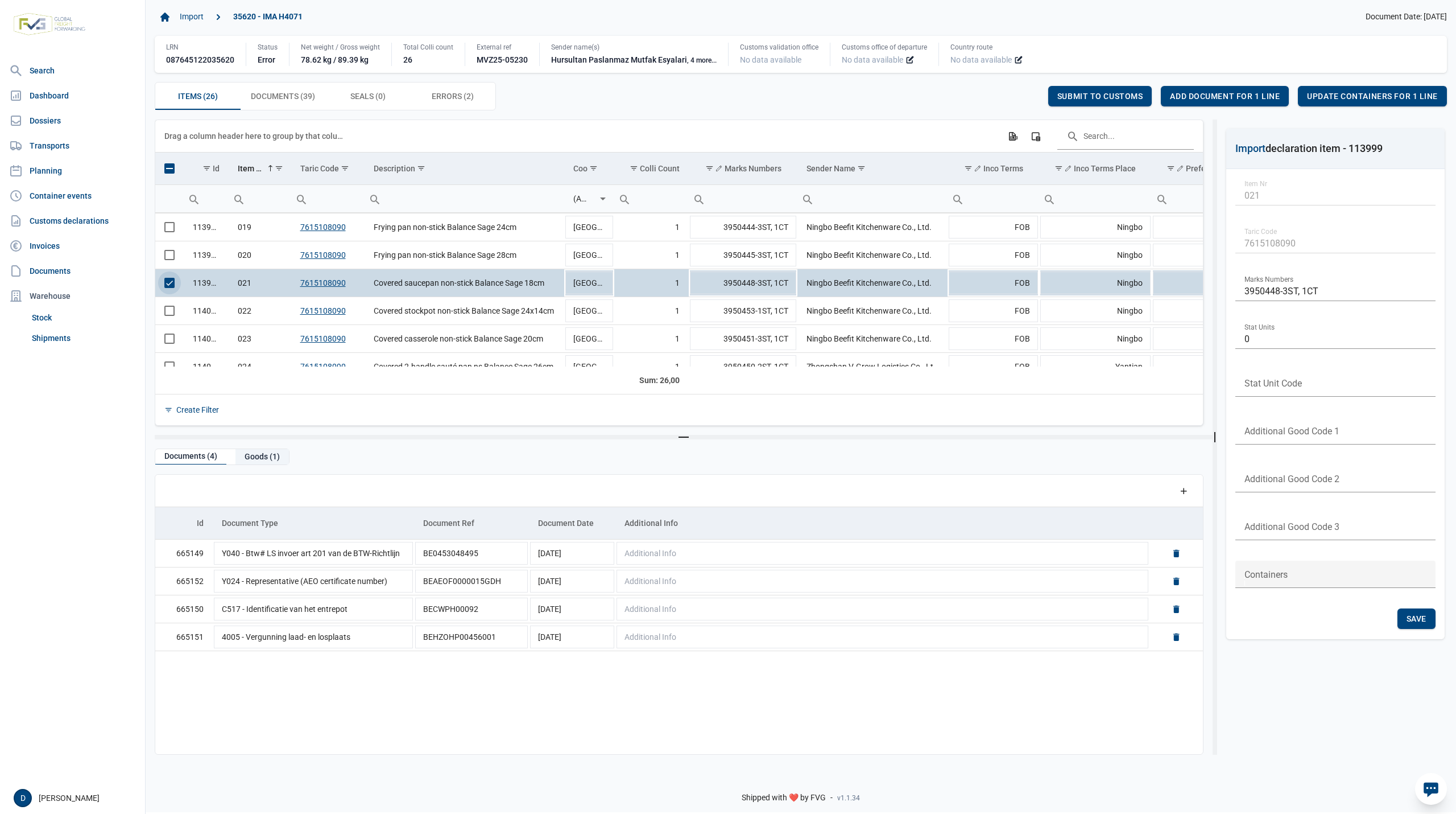
click at [256, 459] on div "Goods (1)" at bounding box center [263, 457] width 54 height 16
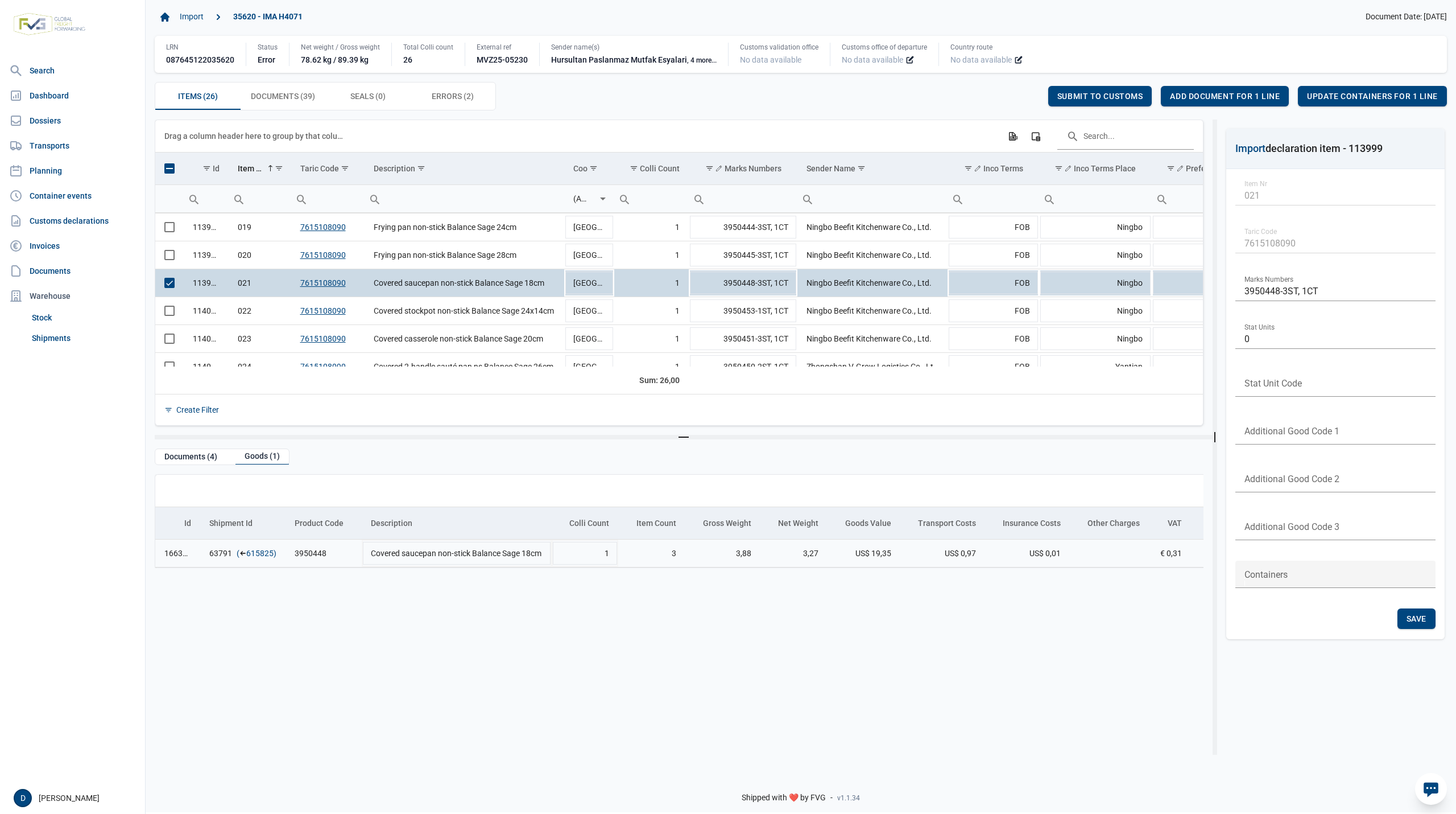
click at [260, 556] on link "615825" at bounding box center [260, 552] width 28 height 11
click at [1236, 95] on span "Add document for 1 line" at bounding box center [1225, 96] width 110 height 10
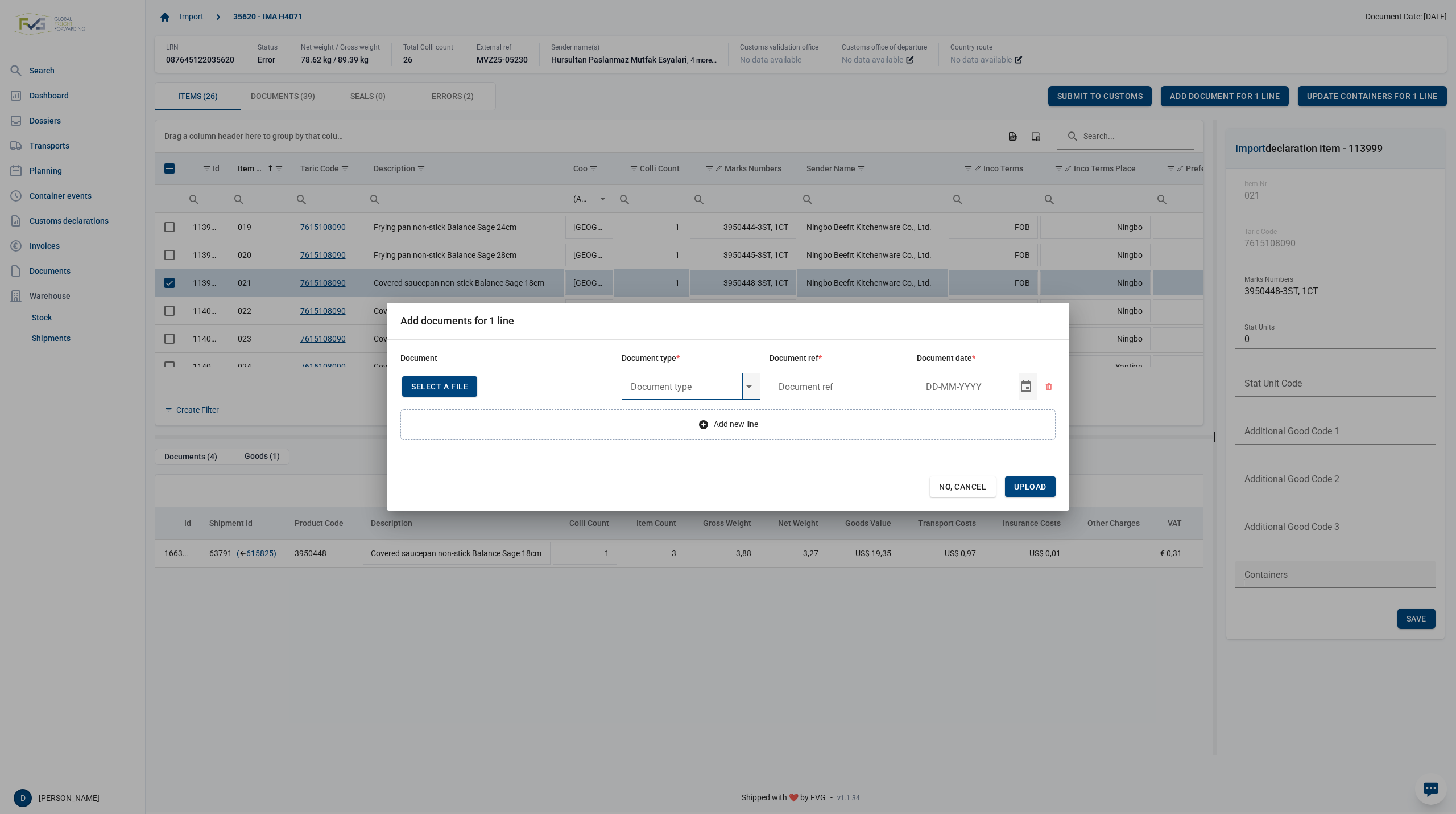
click at [684, 385] on input "text" at bounding box center [681, 387] width 120 height 28
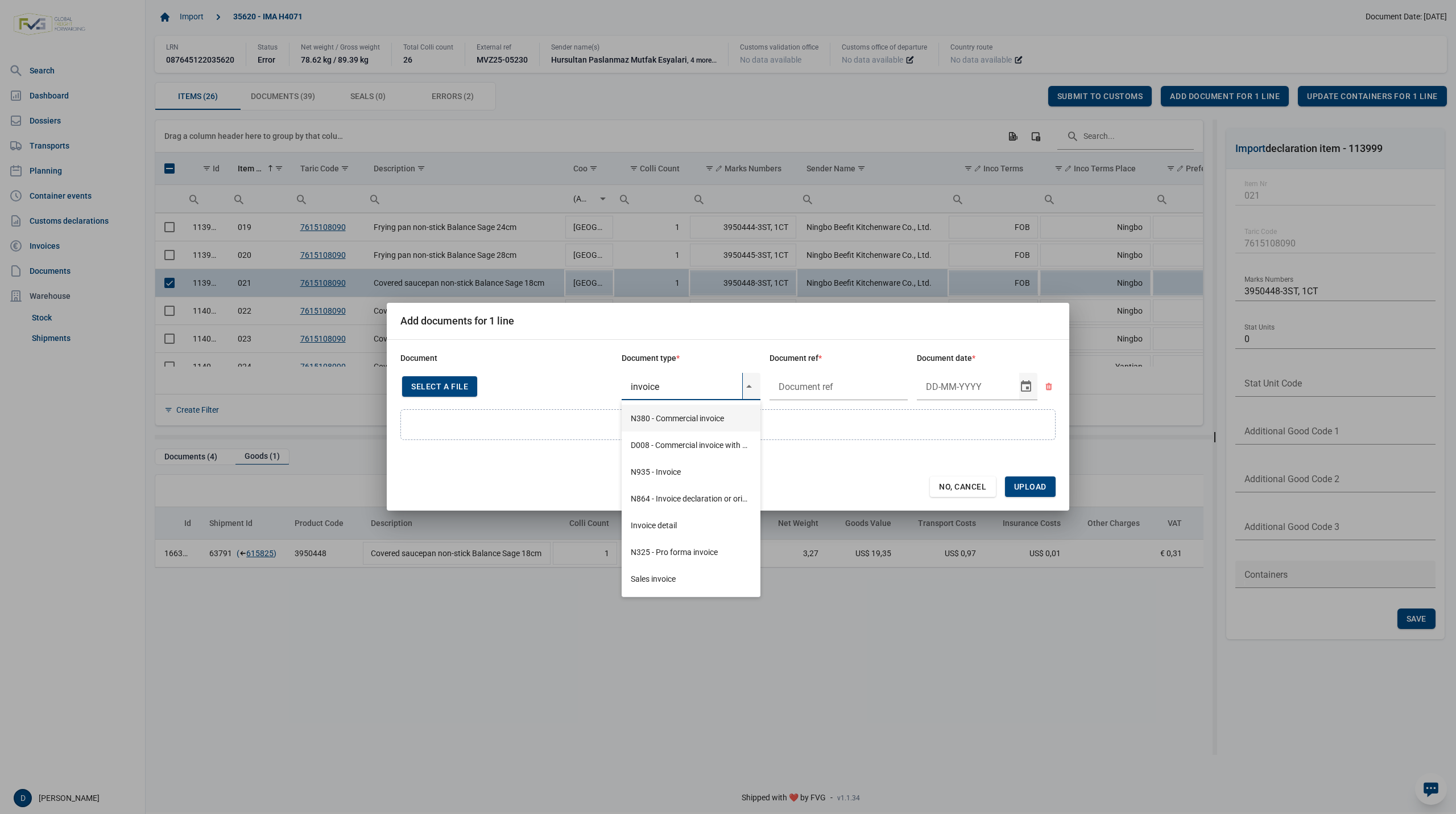
type input "invoice"
click at [672, 470] on div "N935 - Invoice" at bounding box center [691, 471] width 139 height 27
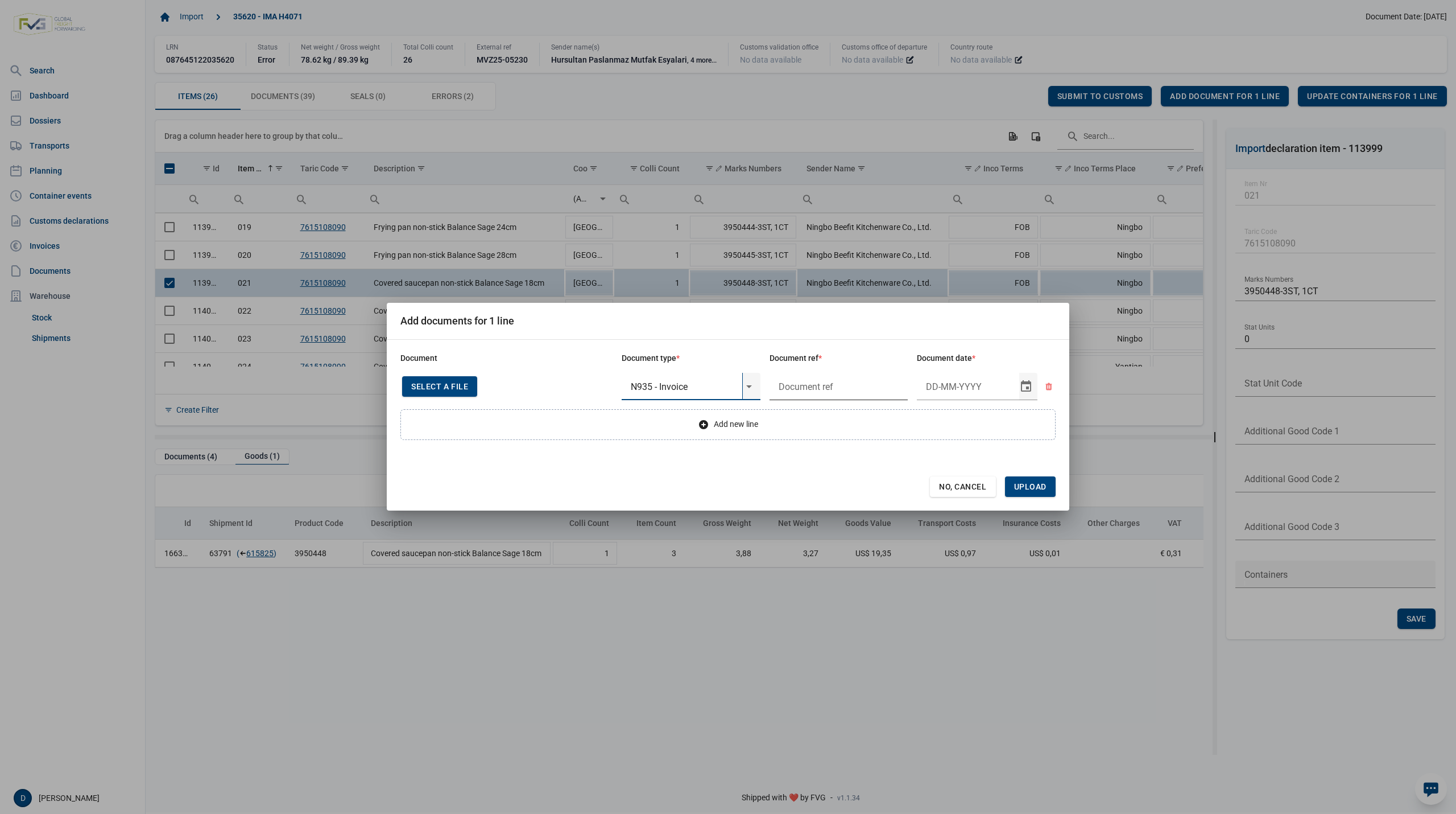
type input "N935 - Invoice"
click at [851, 386] on input "text" at bounding box center [839, 387] width 139 height 28
type input "."
type input "26-3-2025"
click at [1037, 479] on span "Upload" at bounding box center [1030, 486] width 50 height 21
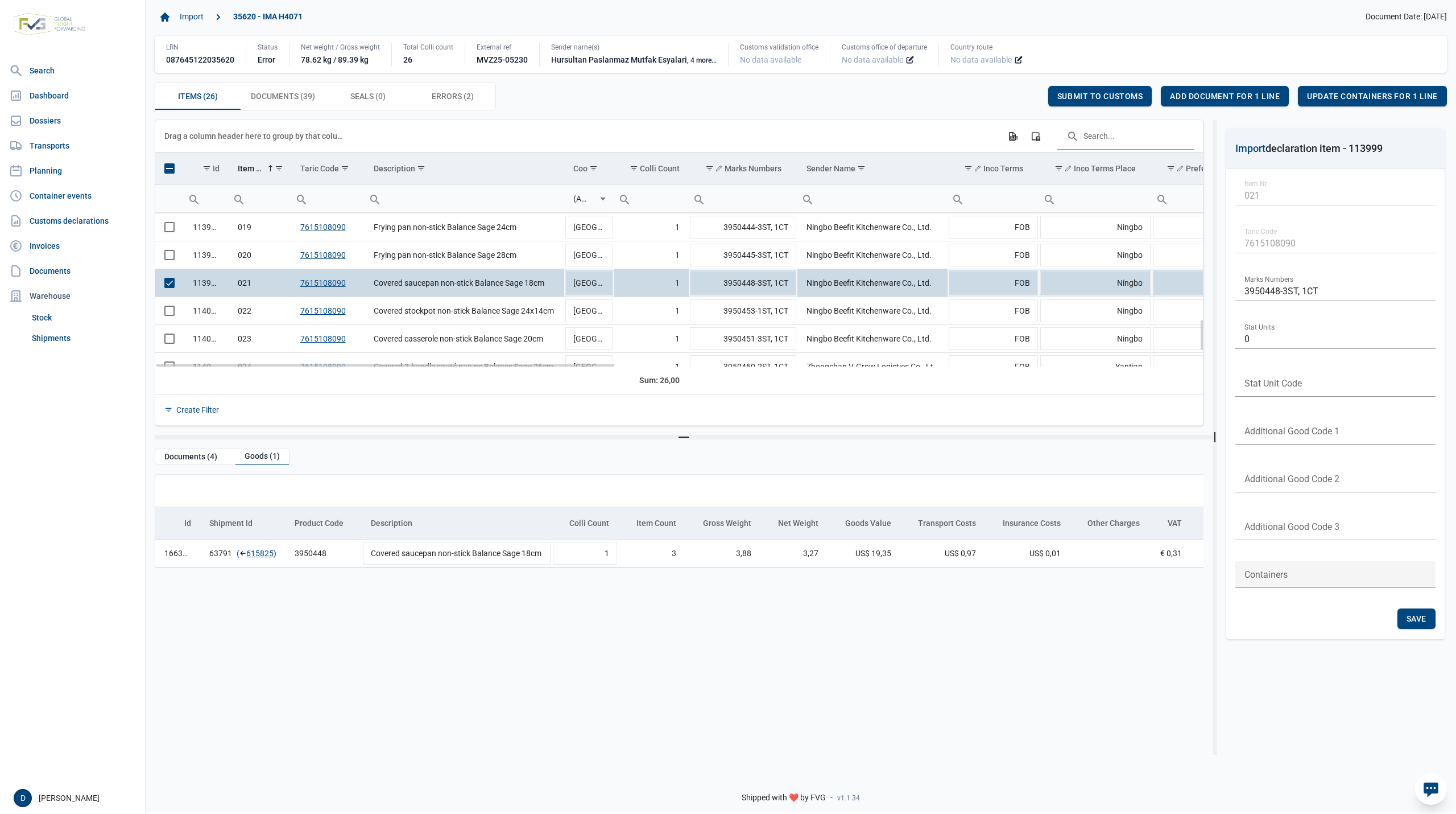
click at [168, 287] on span "Select row" at bounding box center [170, 283] width 10 height 10
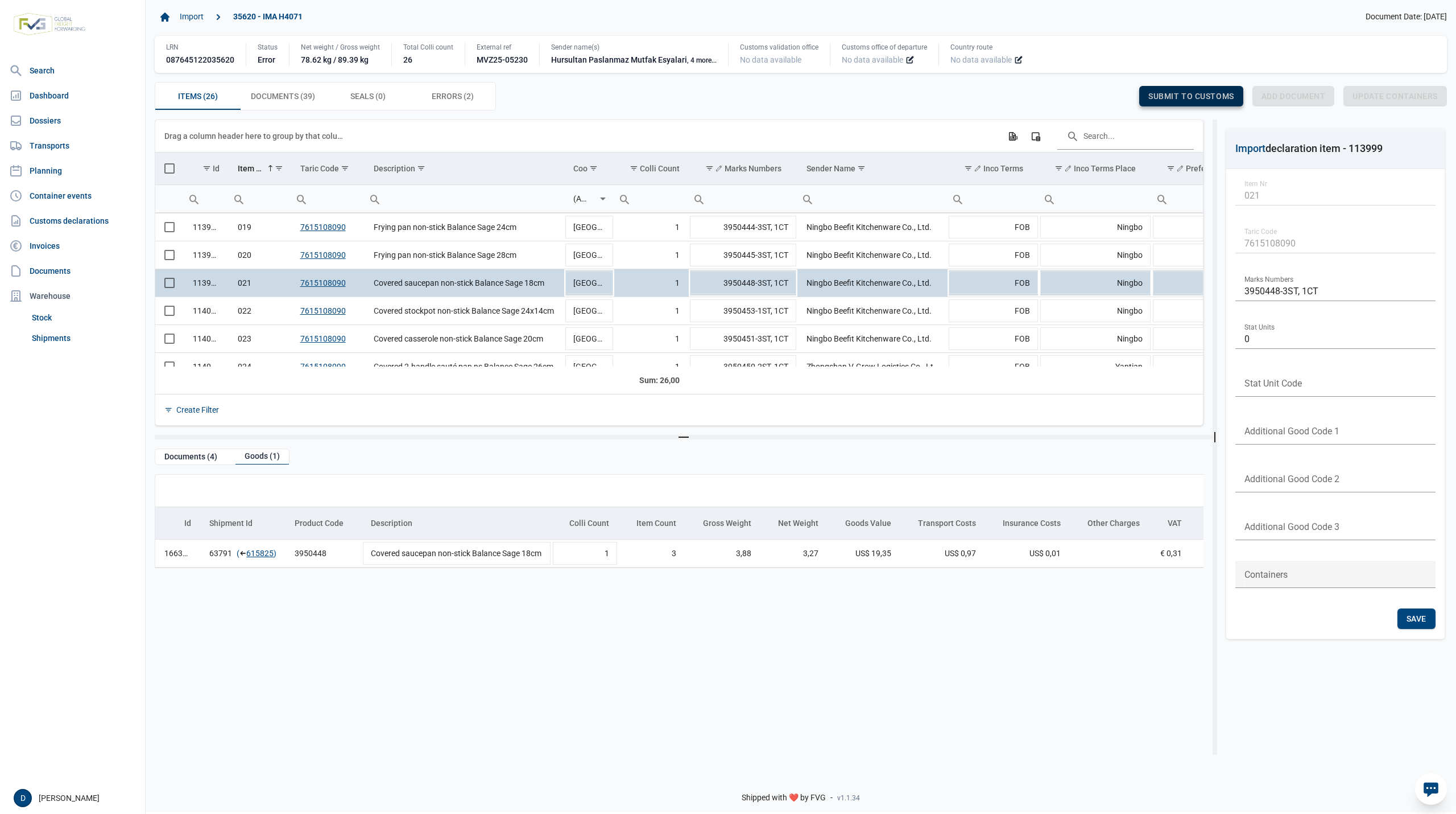
click at [1186, 94] on span "Submit to customs" at bounding box center [1191, 96] width 86 height 10
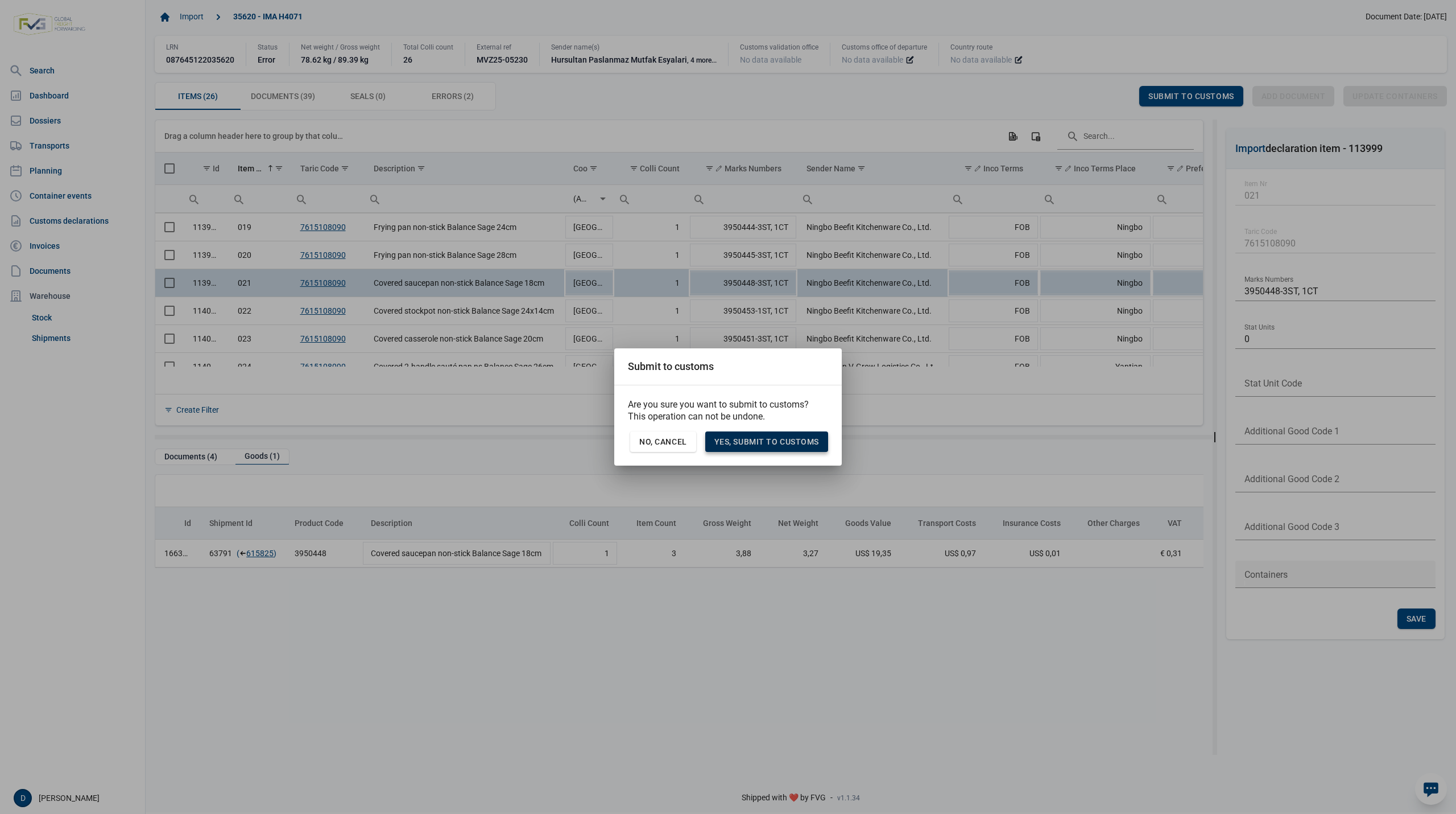
click at [782, 442] on span "Yes, Submit to customs" at bounding box center [766, 441] width 105 height 10
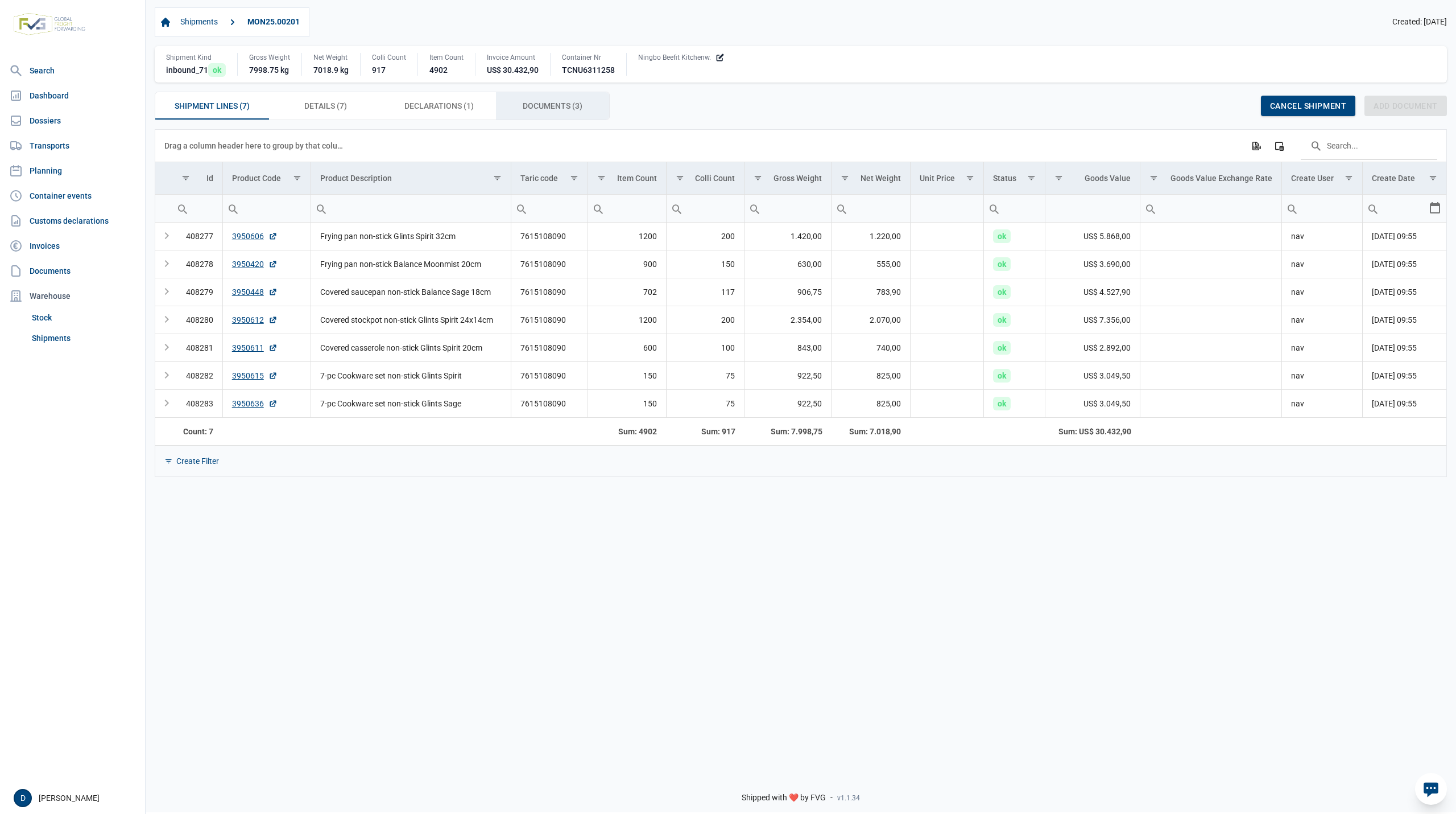
click at [575, 109] on span "Documents (3) Documents (3)" at bounding box center [552, 106] width 60 height 14
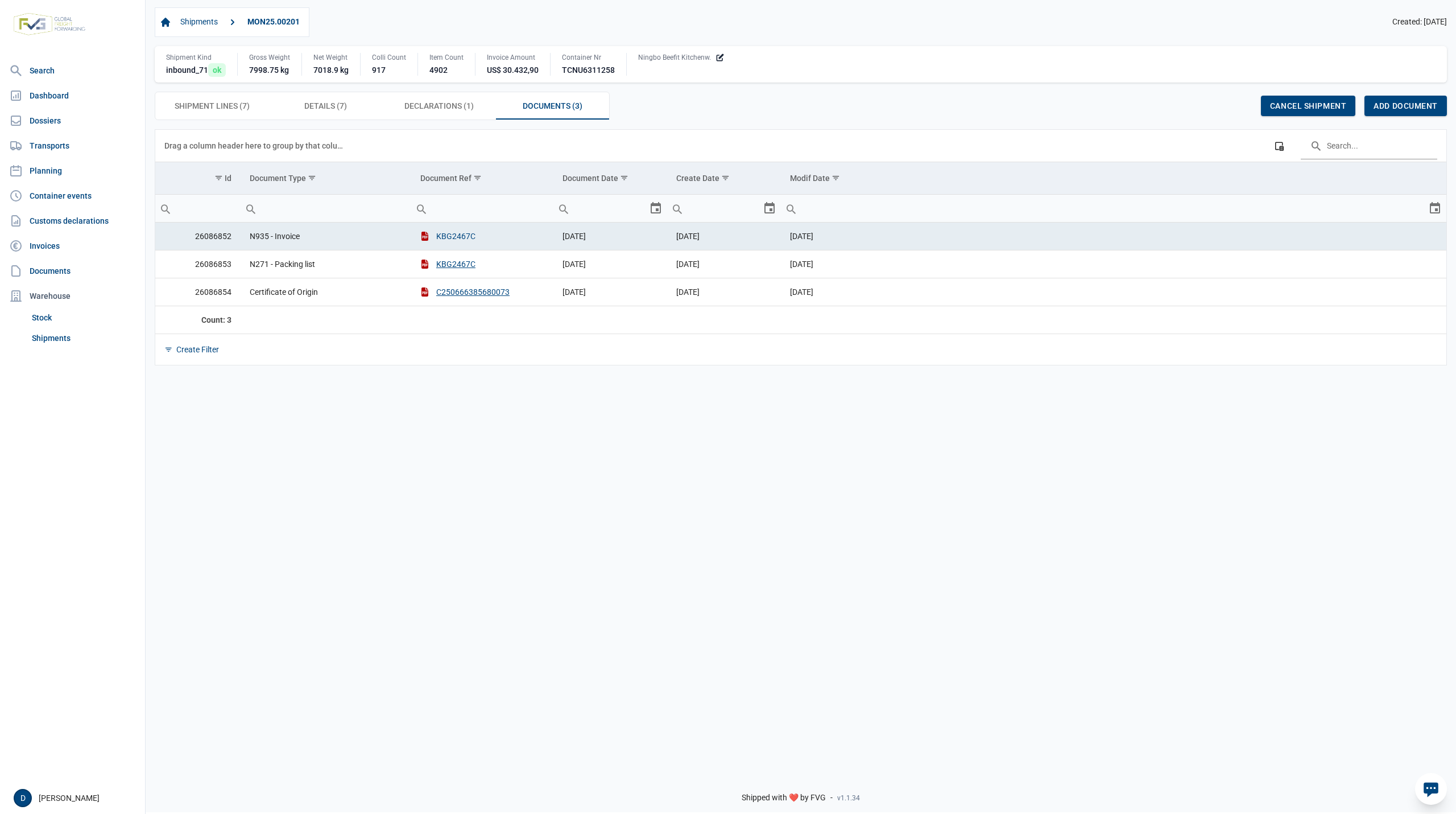
click at [453, 239] on button "KBG2467C" at bounding box center [448, 236] width 55 height 11
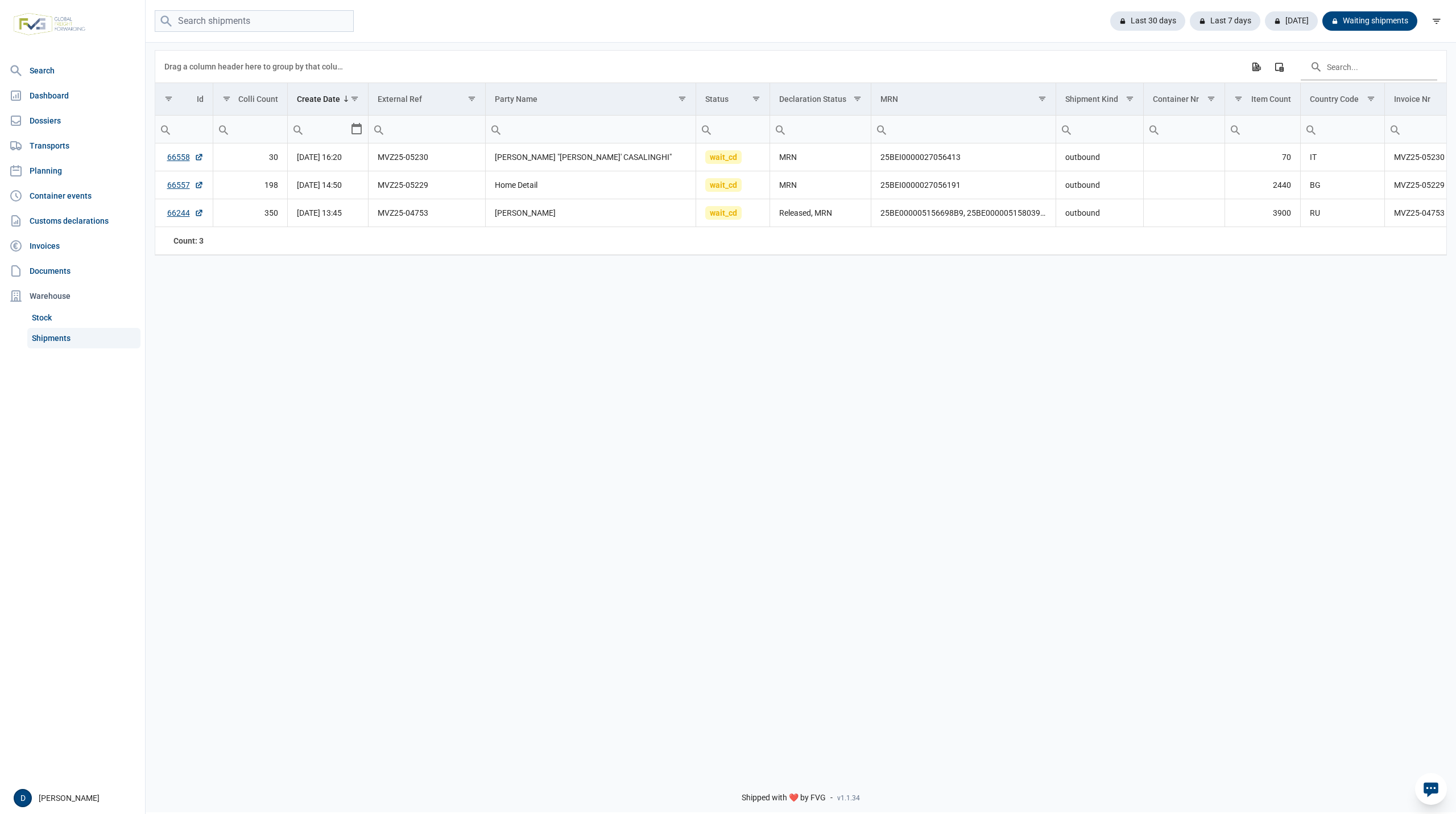
click at [994, 8] on div "Last 30 days Last 7 days Today Waiting shipments" at bounding box center [801, 21] width 1310 height 42
